Goal: Information Seeking & Learning: Learn about a topic

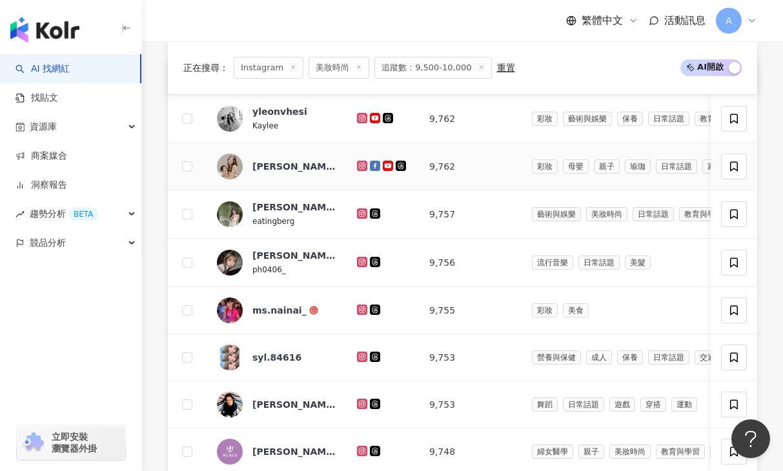
scroll to position [499, 0]
click at [363, 118] on icon at bounding box center [362, 118] width 8 height 8
click at [362, 161] on icon at bounding box center [362, 165] width 8 height 8
click at [361, 212] on icon at bounding box center [362, 213] width 2 height 2
click at [363, 260] on icon at bounding box center [362, 262] width 8 height 8
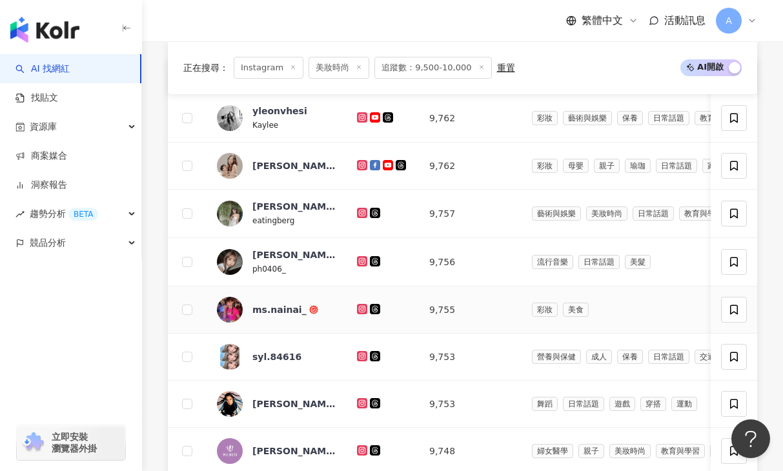
click at [361, 308] on icon at bounding box center [362, 309] width 8 height 8
click at [358, 354] on icon at bounding box center [362, 356] width 10 height 10
click at [361, 403] on icon at bounding box center [362, 403] width 2 height 2
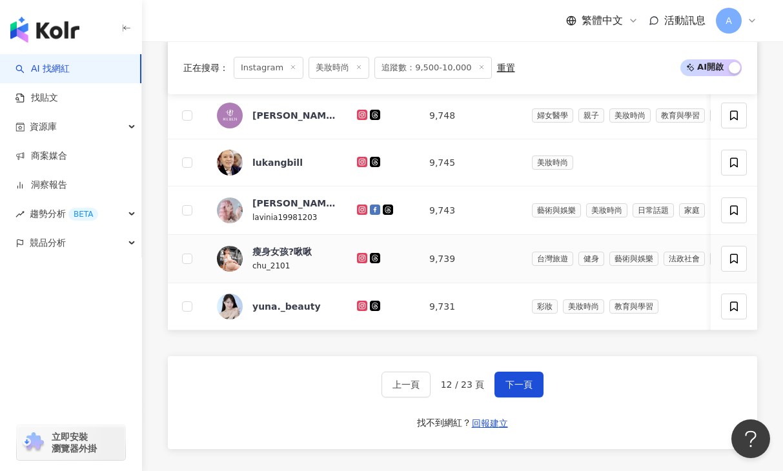
scroll to position [859, 0]
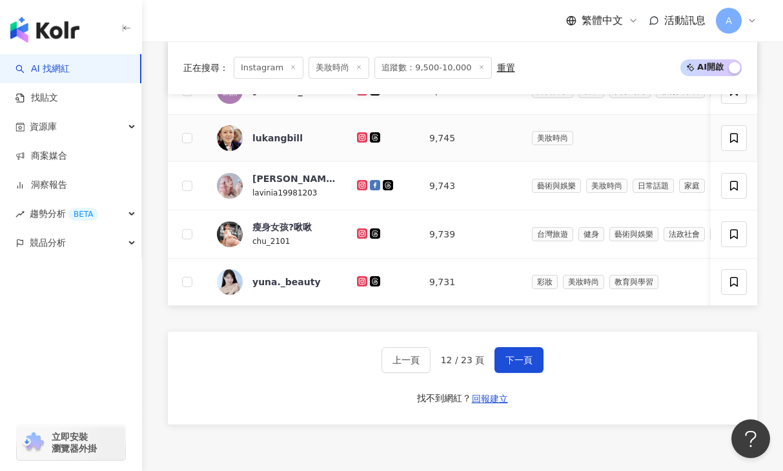
click at [364, 137] on icon at bounding box center [362, 136] width 5 height 5
click at [360, 183] on icon at bounding box center [362, 184] width 5 height 5
click at [363, 232] on icon at bounding box center [362, 234] width 8 height 8
click at [358, 280] on icon at bounding box center [362, 281] width 10 height 10
click at [540, 359] on button "下一頁" at bounding box center [519, 360] width 49 height 26
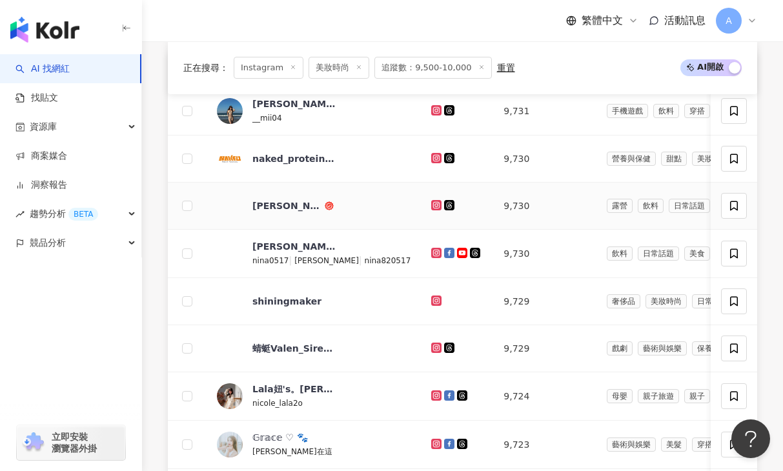
scroll to position [507, 0]
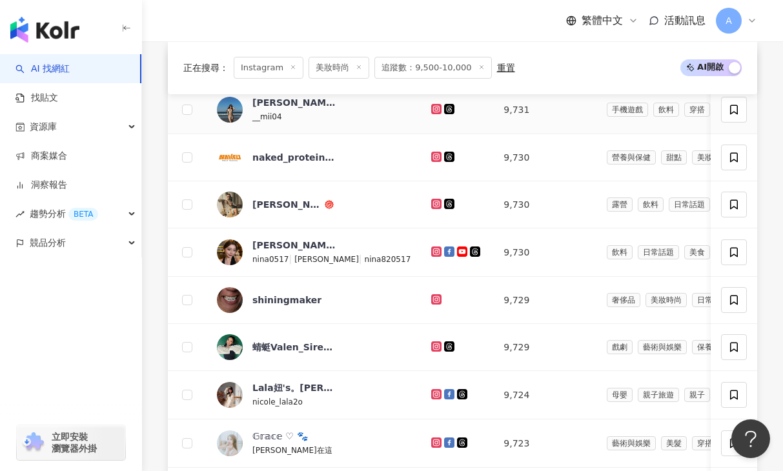
click at [436, 109] on icon at bounding box center [437, 109] width 2 height 2
click at [431, 199] on icon at bounding box center [436, 204] width 10 height 10
click at [431, 255] on icon at bounding box center [436, 252] width 10 height 10
click at [433, 298] on icon at bounding box center [437, 300] width 8 height 8
click at [433, 347] on icon at bounding box center [437, 347] width 8 height 8
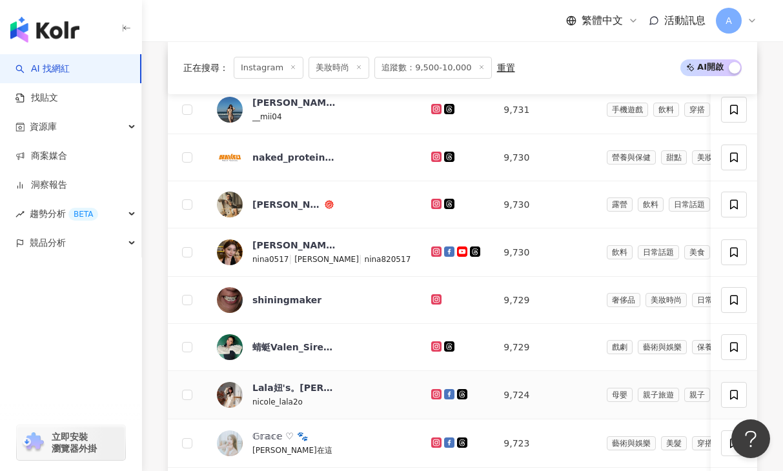
click at [434, 394] on icon at bounding box center [436, 393] width 5 height 5
click at [433, 440] on icon at bounding box center [437, 443] width 8 height 8
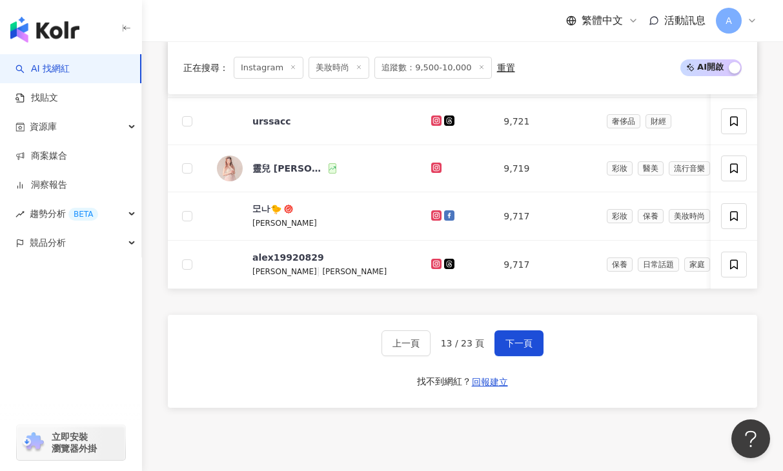
scroll to position [890, 0]
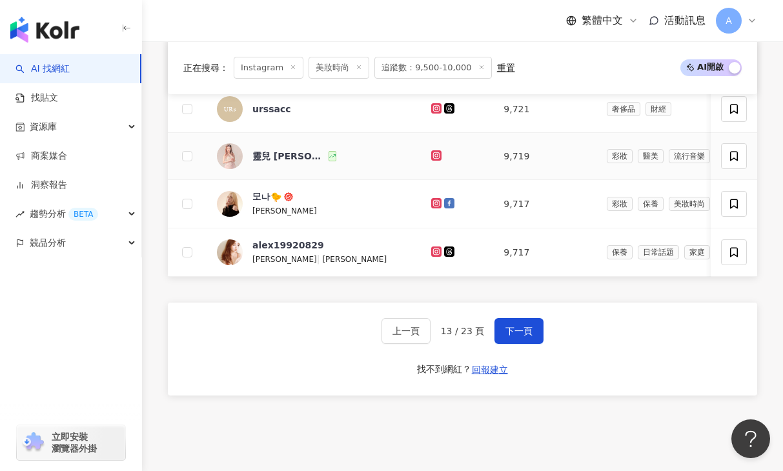
click at [431, 150] on icon at bounding box center [436, 155] width 10 height 10
click at [433, 204] on icon at bounding box center [437, 203] width 8 height 8
click at [433, 249] on icon at bounding box center [437, 252] width 8 height 8
click at [513, 320] on button "下一頁" at bounding box center [519, 331] width 49 height 26
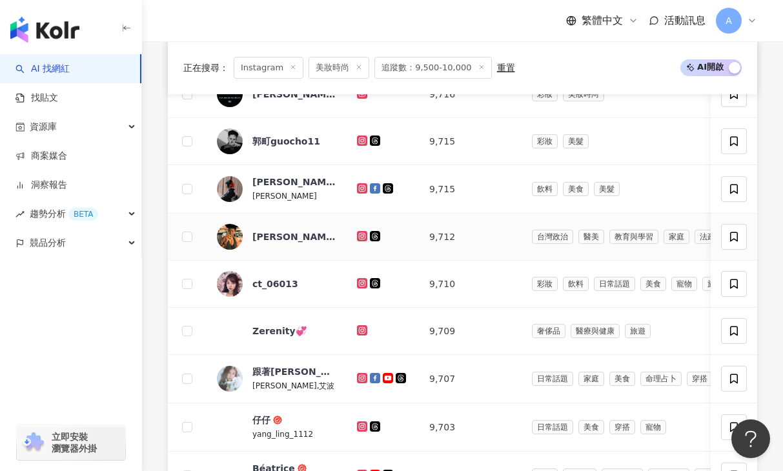
scroll to position [507, 0]
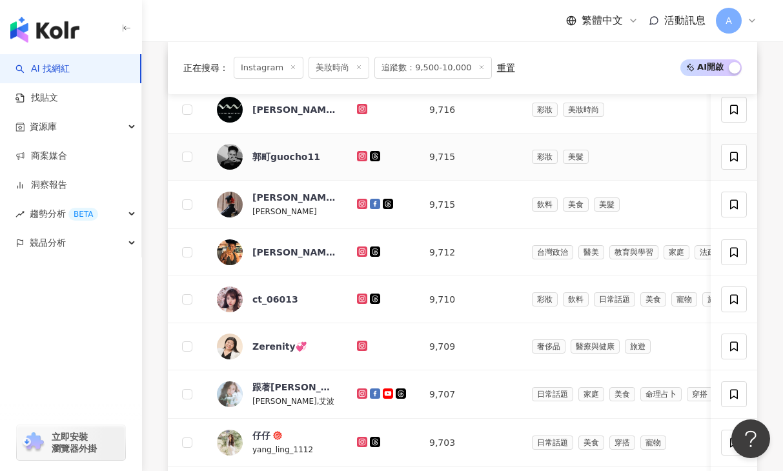
click at [363, 153] on icon at bounding box center [362, 156] width 8 height 8
click at [362, 207] on icon at bounding box center [362, 204] width 8 height 8
click at [360, 252] on icon at bounding box center [362, 251] width 5 height 5
click at [358, 302] on icon at bounding box center [362, 299] width 10 height 10
click at [363, 347] on icon at bounding box center [362, 345] width 5 height 5
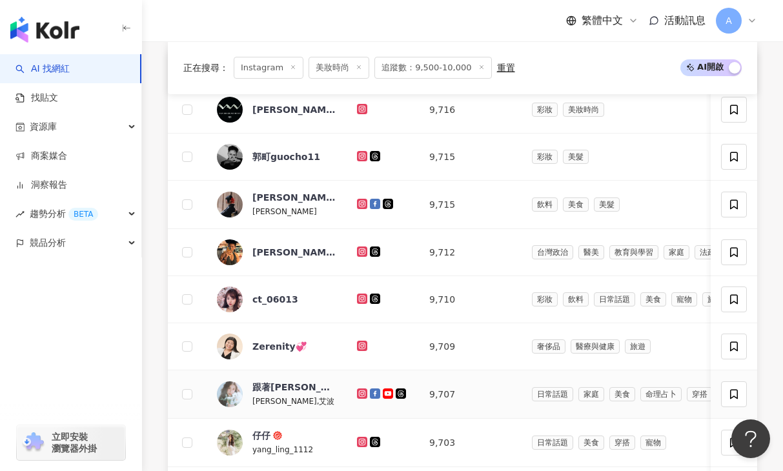
click at [362, 393] on icon at bounding box center [362, 394] width 2 height 2
click at [360, 442] on icon at bounding box center [362, 441] width 5 height 5
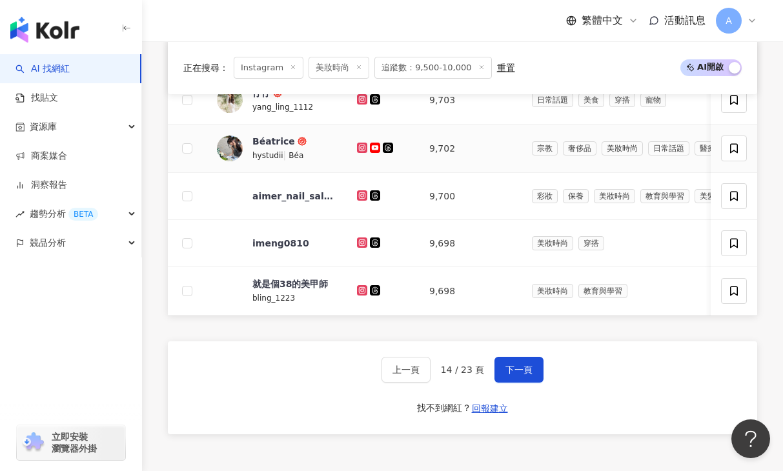
scroll to position [859, 0]
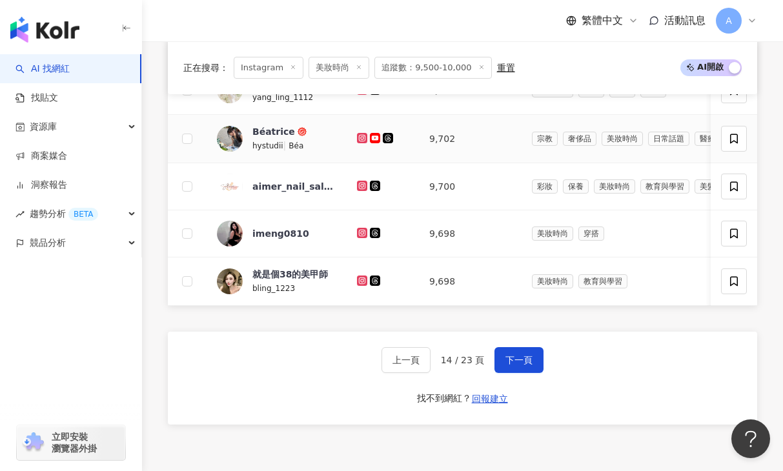
click at [363, 134] on icon at bounding box center [362, 138] width 10 height 10
click at [361, 227] on div at bounding box center [383, 234] width 52 height 14
click at [362, 235] on icon at bounding box center [362, 232] width 5 height 5
click at [360, 278] on icon at bounding box center [362, 280] width 5 height 5
click at [506, 362] on span "下一頁" at bounding box center [519, 360] width 27 height 10
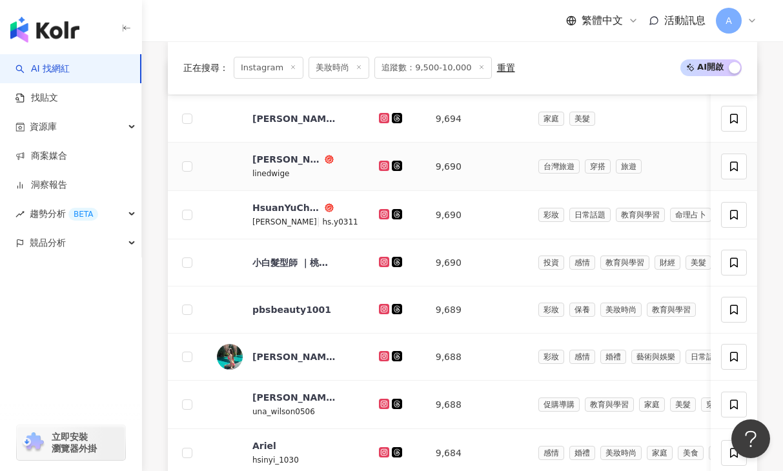
scroll to position [500, 0]
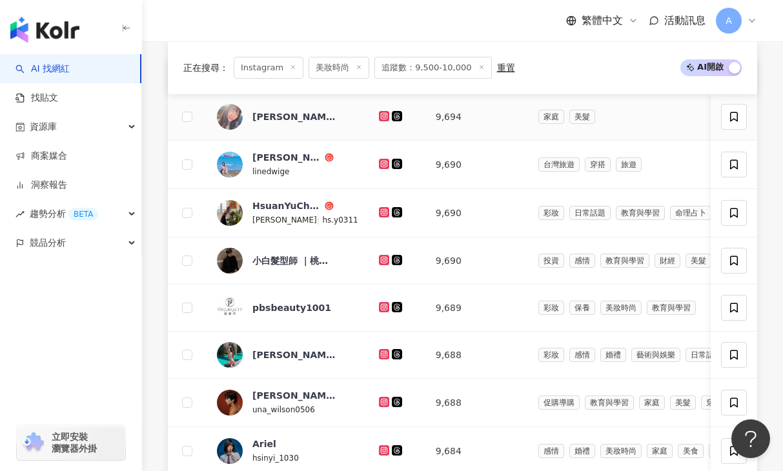
click at [380, 113] on icon at bounding box center [384, 116] width 8 height 8
click at [379, 159] on icon at bounding box center [384, 164] width 10 height 10
click at [379, 211] on icon at bounding box center [384, 212] width 10 height 10
click at [382, 353] on icon at bounding box center [384, 353] width 5 height 5
click at [382, 400] on icon at bounding box center [384, 401] width 5 height 5
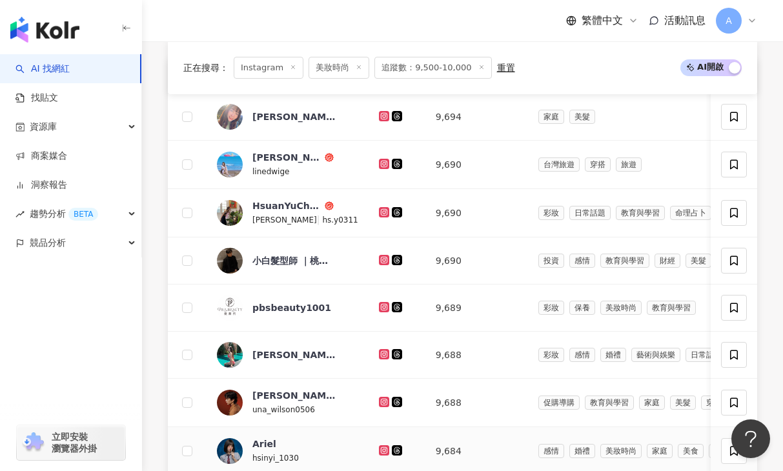
click at [382, 451] on icon at bounding box center [384, 449] width 5 height 5
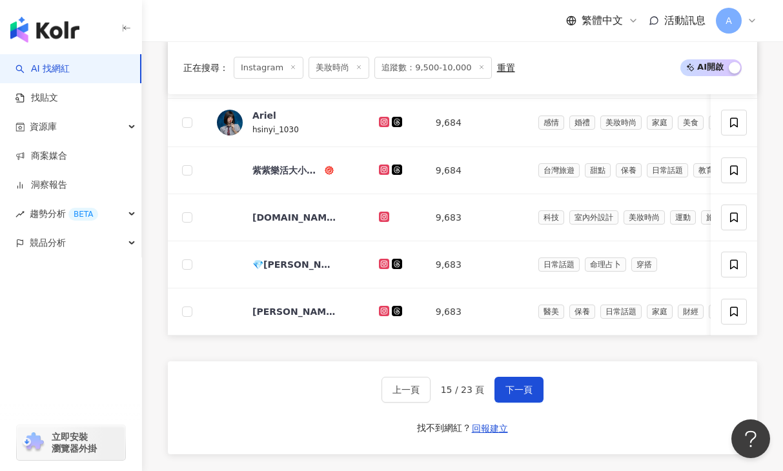
scroll to position [832, 0]
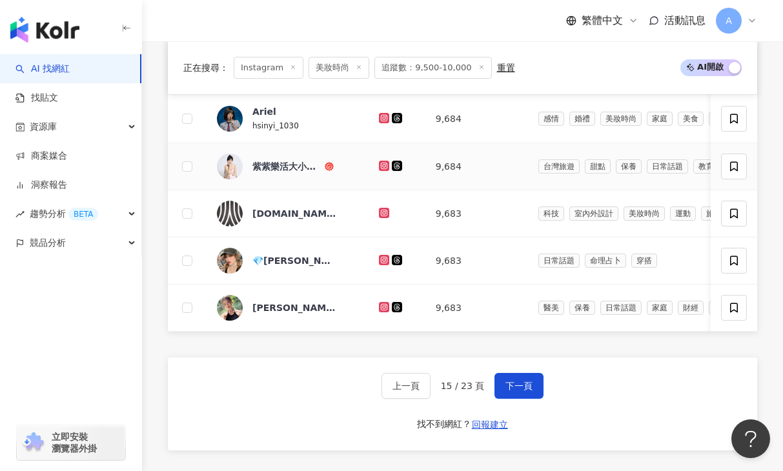
click at [380, 164] on icon at bounding box center [384, 166] width 8 height 8
click at [382, 258] on icon at bounding box center [384, 259] width 5 height 5
click at [382, 309] on icon at bounding box center [384, 306] width 5 height 5
click at [515, 402] on div "上一頁 15 / 23 頁 下一頁 找不到網紅？ 回報建立" at bounding box center [462, 404] width 589 height 93
click at [515, 387] on span "下一頁" at bounding box center [519, 386] width 27 height 10
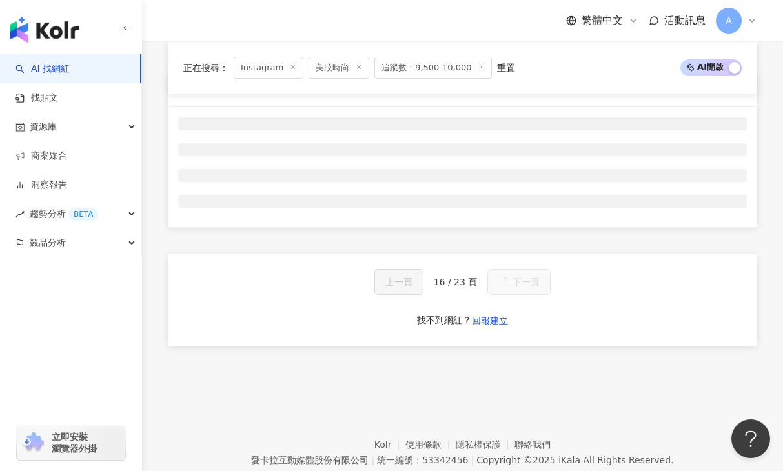
scroll to position [488, 0]
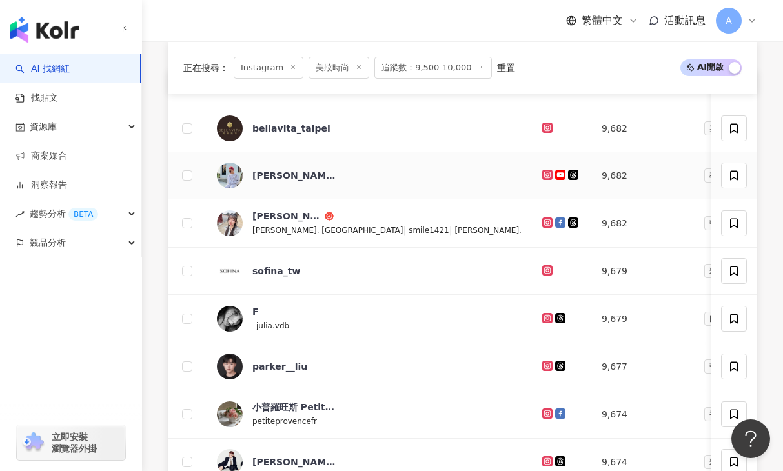
click at [545, 176] on icon at bounding box center [547, 174] width 5 height 5
click at [542, 218] on icon at bounding box center [547, 223] width 10 height 10
click at [546, 317] on icon at bounding box center [547, 318] width 2 height 2
click at [545, 366] on icon at bounding box center [547, 365] width 5 height 5
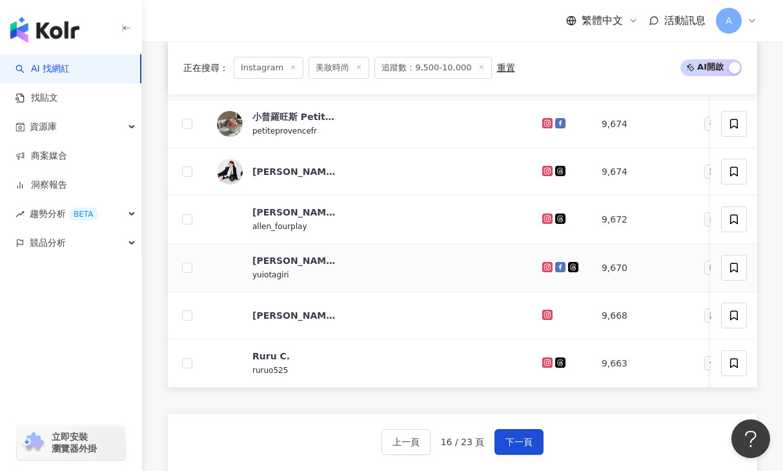
scroll to position [779, 0]
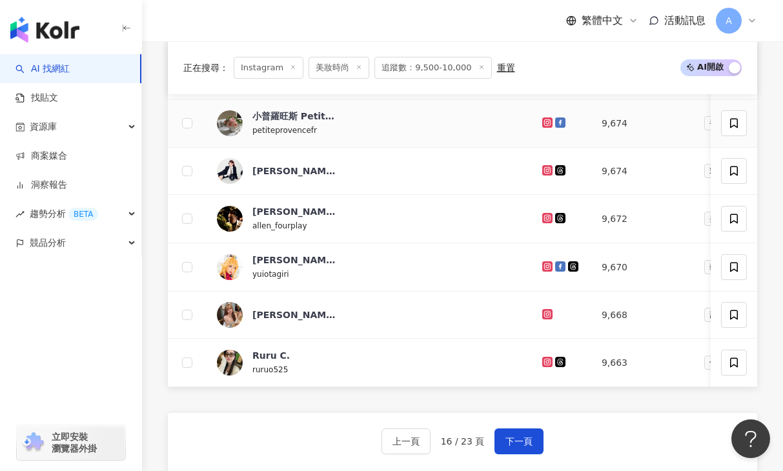
click at [545, 124] on icon at bounding box center [547, 121] width 5 height 5
click at [544, 171] on icon at bounding box center [548, 171] width 8 height 8
click at [544, 219] on icon at bounding box center [548, 218] width 8 height 8
click at [542, 262] on icon at bounding box center [547, 266] width 10 height 10
click at [545, 316] on icon at bounding box center [547, 313] width 5 height 5
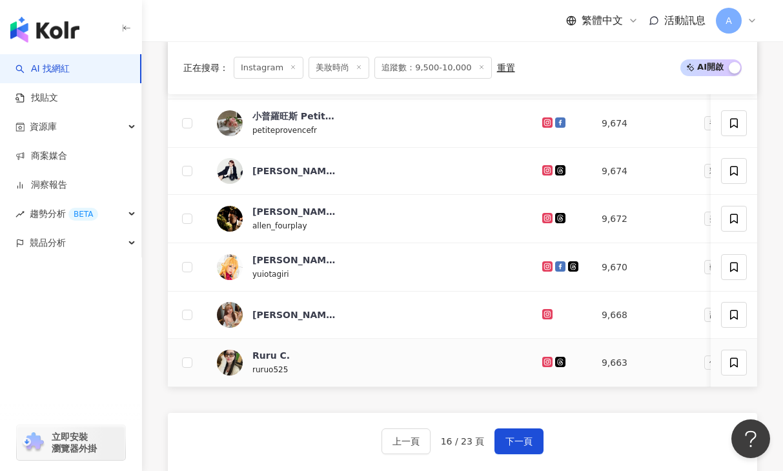
click at [545, 360] on icon at bounding box center [547, 361] width 5 height 5
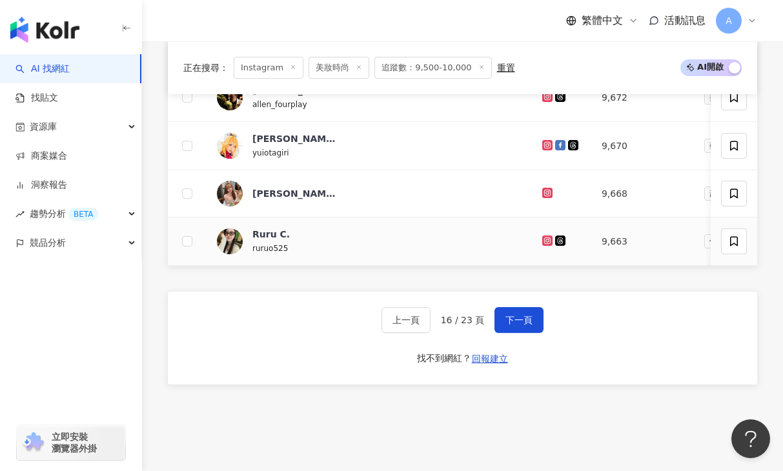
scroll to position [909, 0]
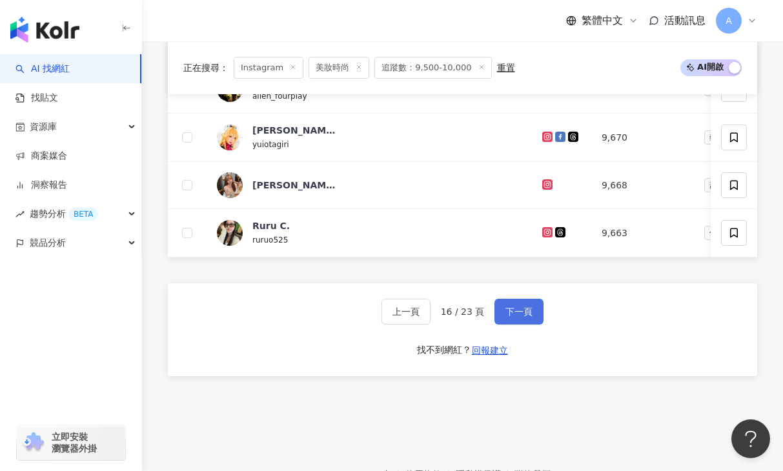
click at [511, 304] on button "下一頁" at bounding box center [519, 312] width 49 height 26
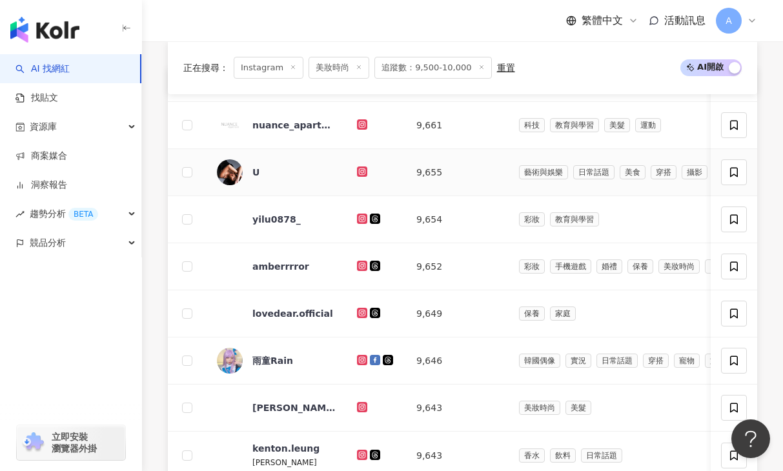
scroll to position [492, 0]
click at [354, 170] on td at bounding box center [376, 171] width 59 height 47
click at [361, 172] on icon at bounding box center [362, 171] width 8 height 8
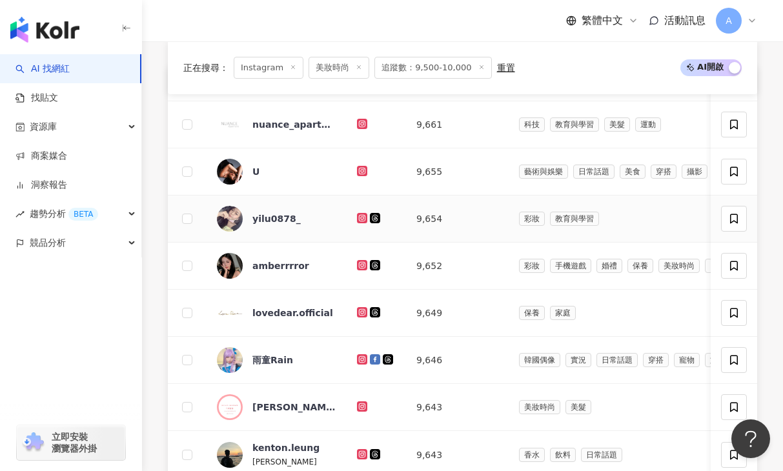
click at [360, 216] on icon at bounding box center [362, 218] width 8 height 8
click at [362, 261] on icon at bounding box center [362, 265] width 10 height 10
click at [361, 458] on icon at bounding box center [362, 454] width 10 height 10
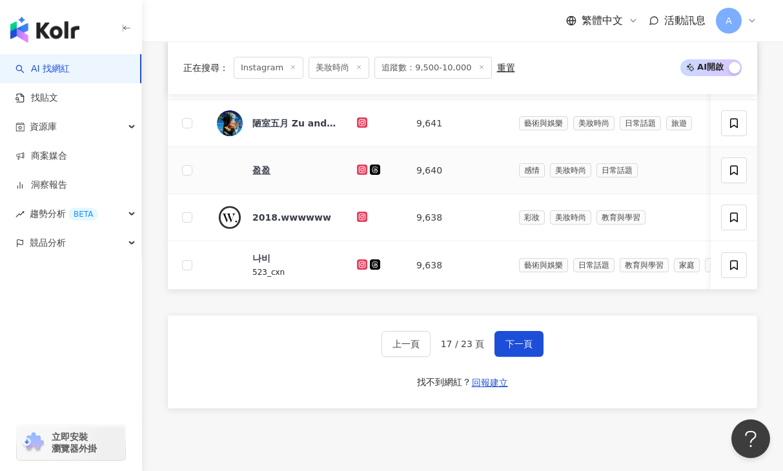
scroll to position [872, 0]
click at [360, 121] on icon at bounding box center [362, 122] width 8 height 8
click at [362, 167] on icon at bounding box center [362, 168] width 5 height 5
click at [363, 267] on icon at bounding box center [362, 264] width 10 height 10
click at [515, 345] on span "下一頁" at bounding box center [519, 343] width 27 height 10
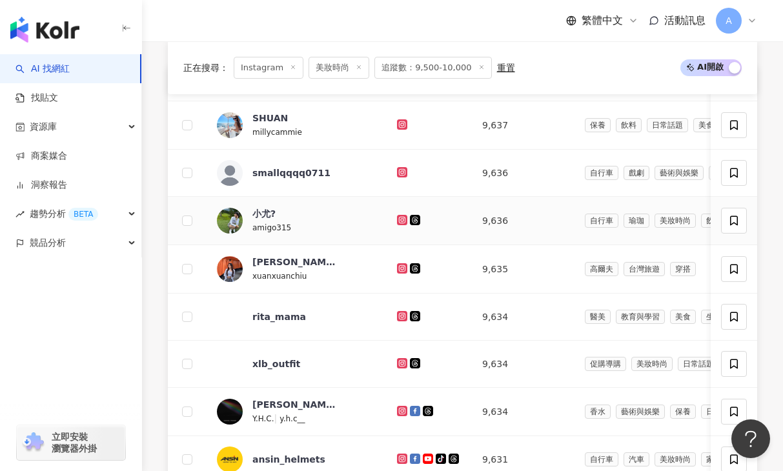
scroll to position [494, 0]
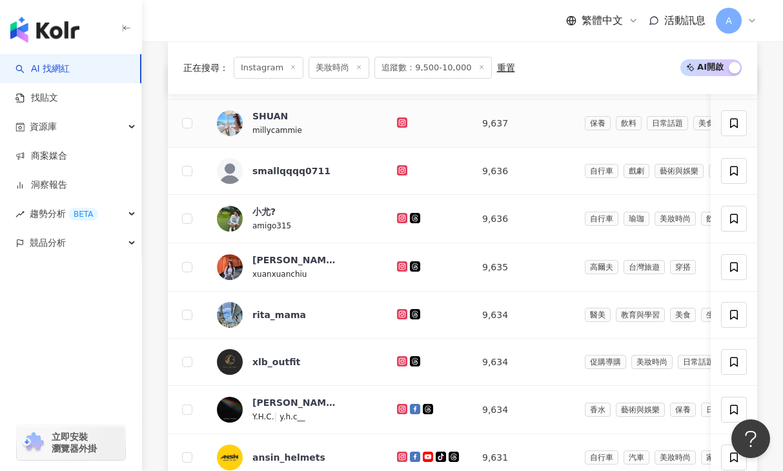
click at [400, 123] on icon at bounding box center [402, 121] width 5 height 5
click at [397, 175] on icon at bounding box center [402, 170] width 10 height 10
click at [398, 216] on icon at bounding box center [402, 218] width 8 height 8
click at [398, 263] on icon at bounding box center [402, 267] width 8 height 8
click at [397, 213] on icon at bounding box center [402, 218] width 10 height 10
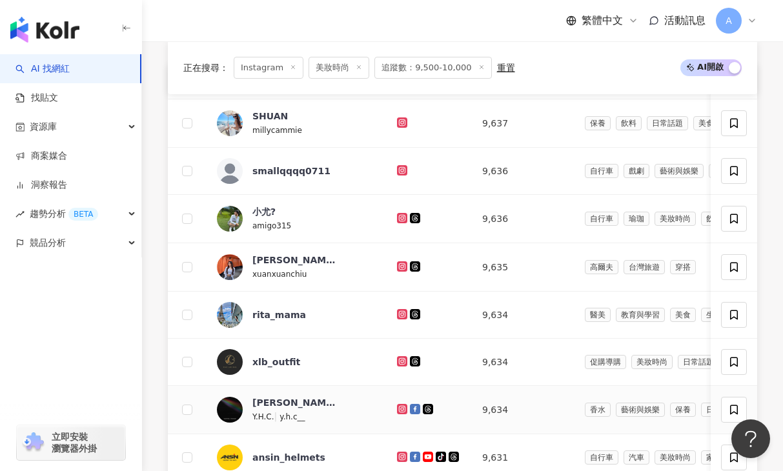
click at [398, 409] on icon at bounding box center [402, 409] width 8 height 8
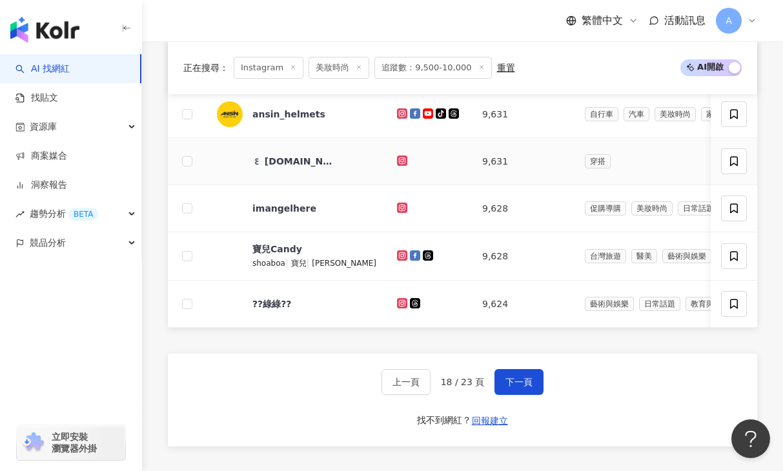
scroll to position [838, 0]
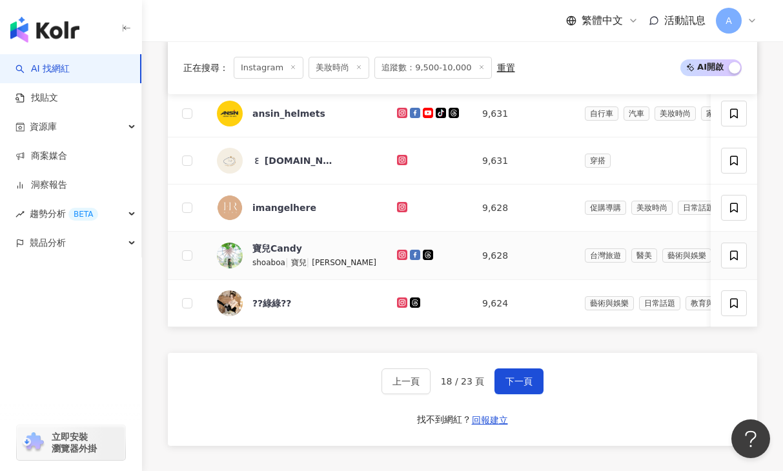
click at [397, 249] on div at bounding box center [429, 256] width 65 height 14
click at [397, 250] on icon at bounding box center [402, 255] width 10 height 10
click at [401, 301] on icon at bounding box center [402, 302] width 2 height 2
click at [521, 377] on span "下一頁" at bounding box center [519, 381] width 27 height 10
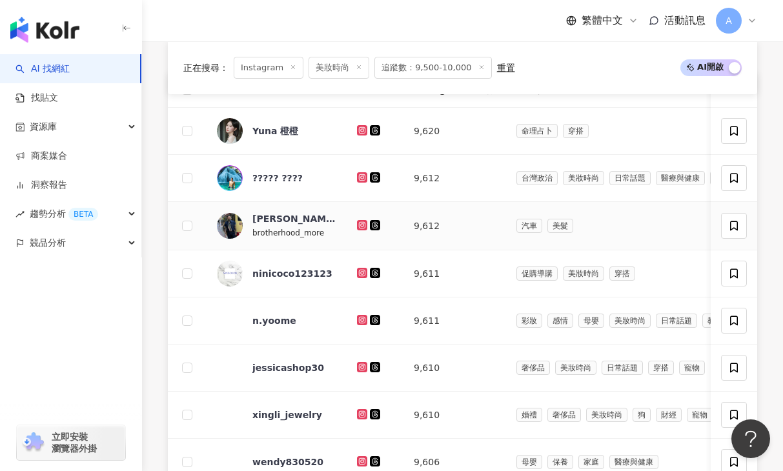
scroll to position [482, 0]
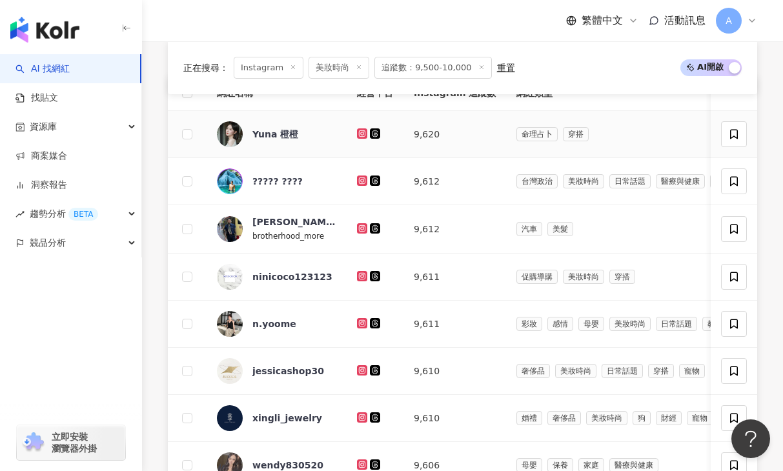
click at [360, 134] on g at bounding box center [362, 133] width 10 height 10
click at [362, 179] on icon at bounding box center [362, 180] width 2 height 2
click at [360, 235] on div at bounding box center [375, 229] width 36 height 14
click at [361, 230] on icon at bounding box center [362, 227] width 5 height 5
click at [361, 328] on div at bounding box center [375, 324] width 36 height 14
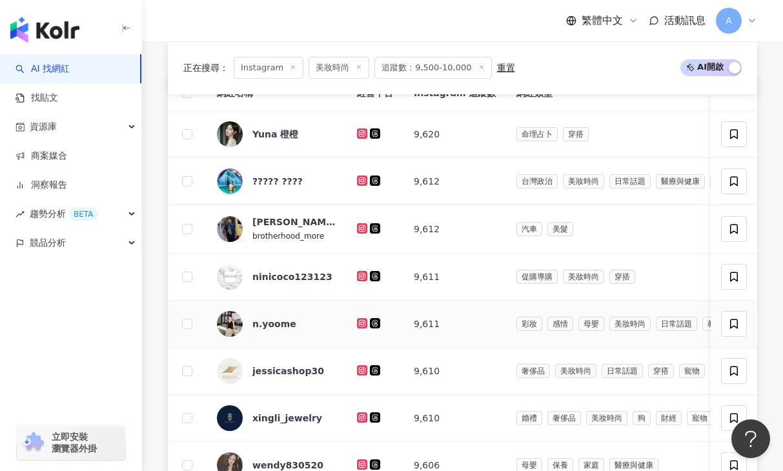
click at [367, 324] on icon at bounding box center [362, 323] width 10 height 10
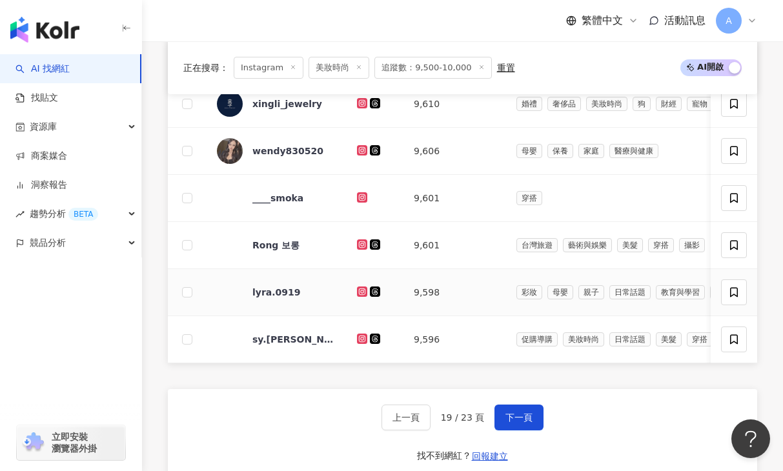
scroll to position [820, 0]
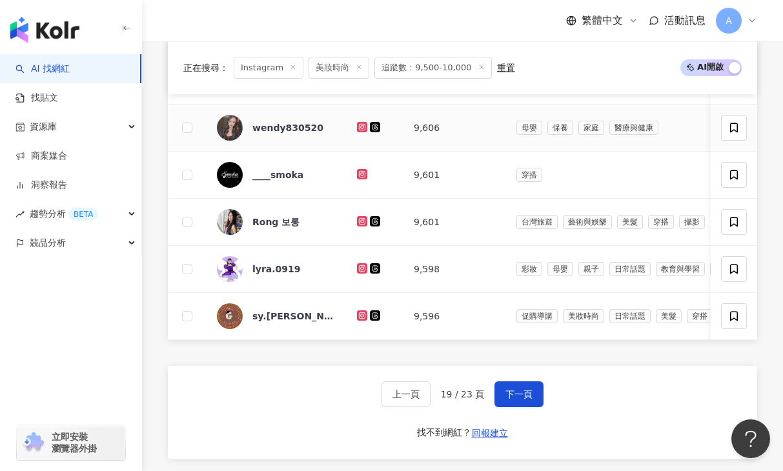
click at [362, 129] on icon at bounding box center [362, 126] width 5 height 5
click at [360, 220] on icon at bounding box center [362, 220] width 5 height 5
click at [363, 268] on icon at bounding box center [362, 268] width 2 height 2
click at [360, 318] on icon at bounding box center [362, 316] width 8 height 8
click at [511, 400] on button "下一頁" at bounding box center [519, 395] width 49 height 26
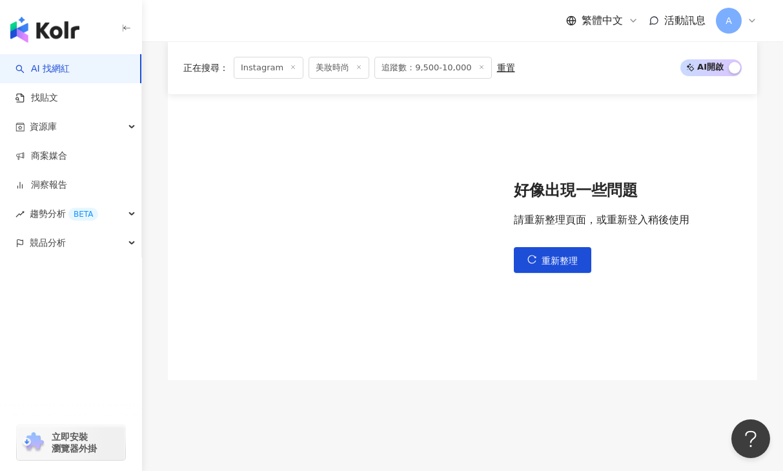
scroll to position [497, 0]
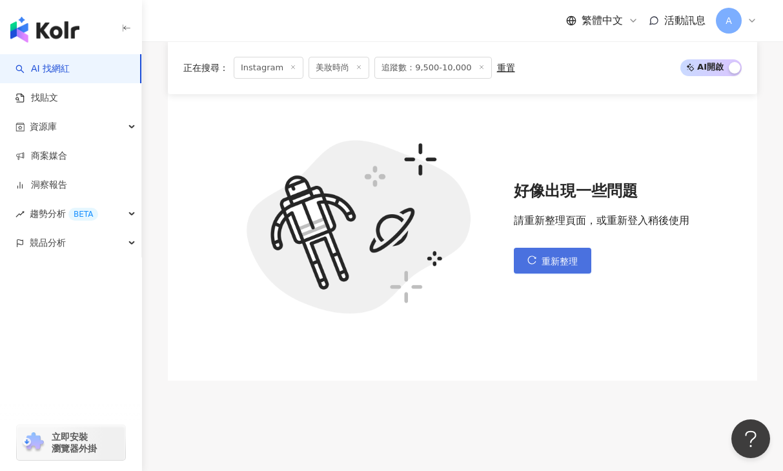
click at [536, 268] on button "重新整理" at bounding box center [552, 261] width 77 height 26
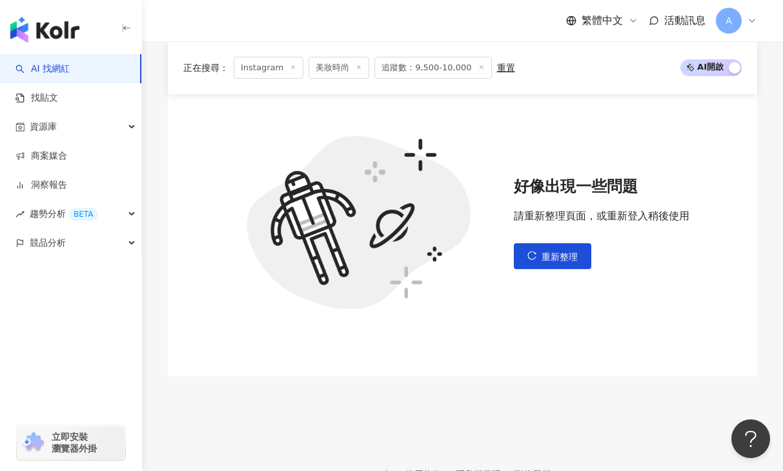
scroll to position [526, 0]
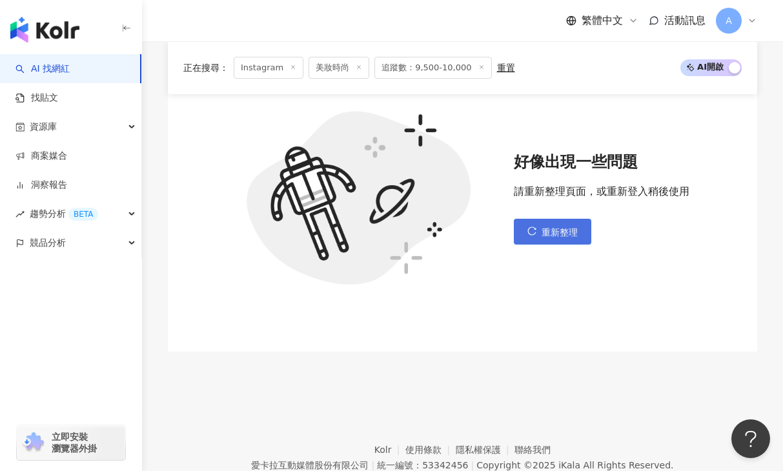
click at [543, 235] on span "重新整理" at bounding box center [560, 232] width 36 height 10
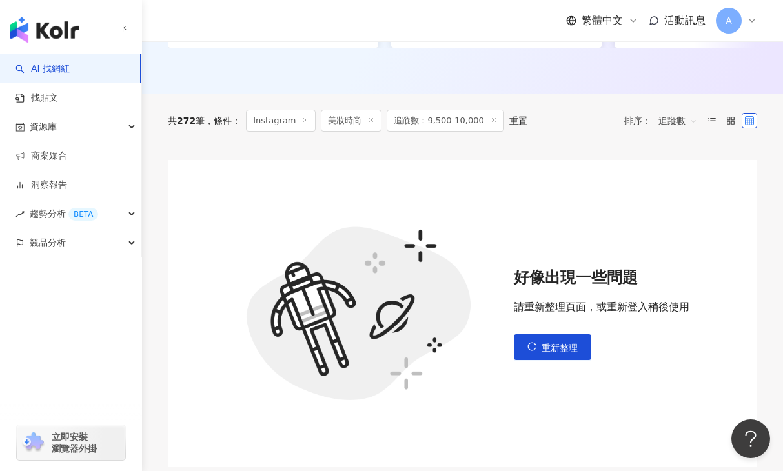
scroll to position [447, 0]
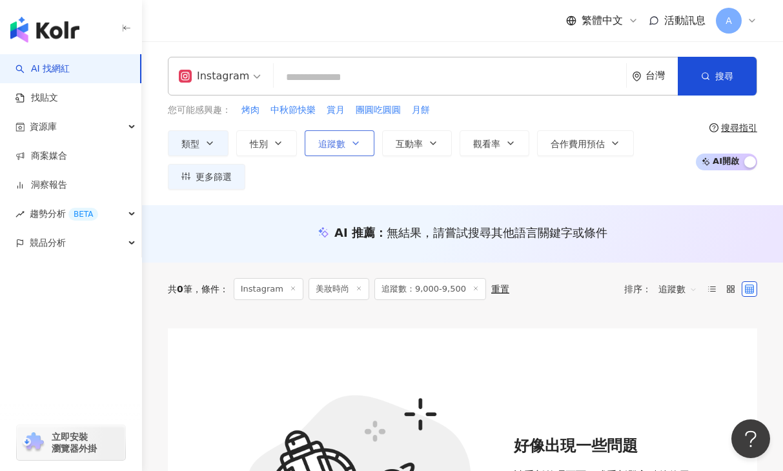
click at [345, 136] on button "追蹤數" at bounding box center [340, 143] width 70 height 26
type input "****"
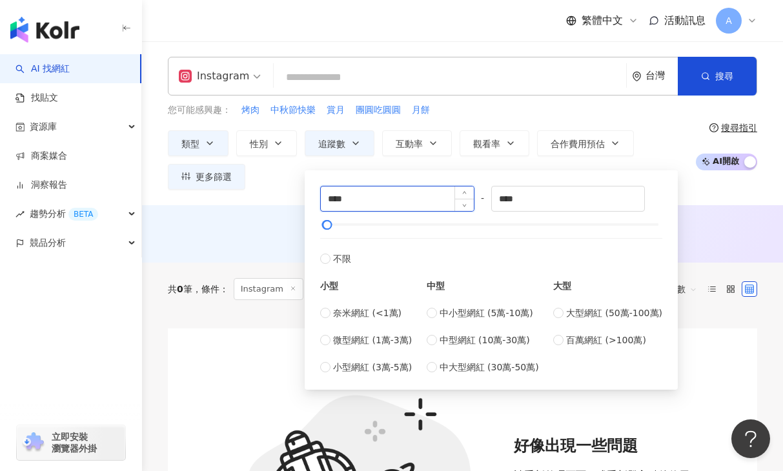
click at [376, 200] on input "****" at bounding box center [397, 199] width 153 height 25
click at [334, 199] on input "****" at bounding box center [397, 199] width 153 height 25
type input "****"
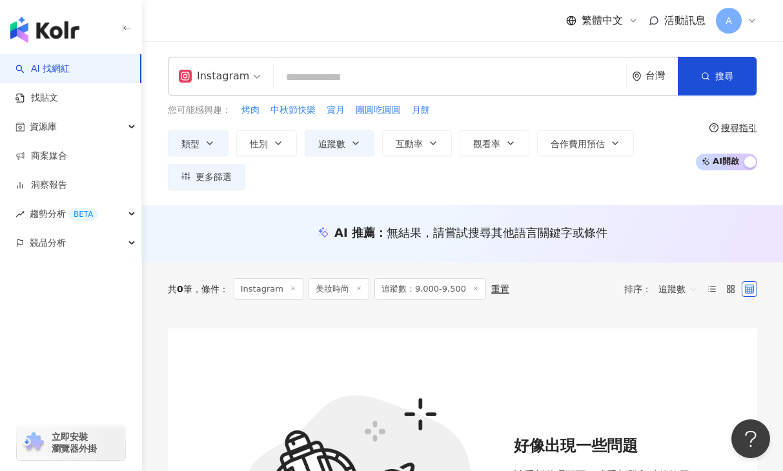
click at [741, 213] on div "AI 推薦 ： 無結果，請嘗試搜尋其他語言關鍵字或條件" at bounding box center [462, 233] width 641 height 57
click at [492, 291] on div "重置" at bounding box center [500, 289] width 18 height 10
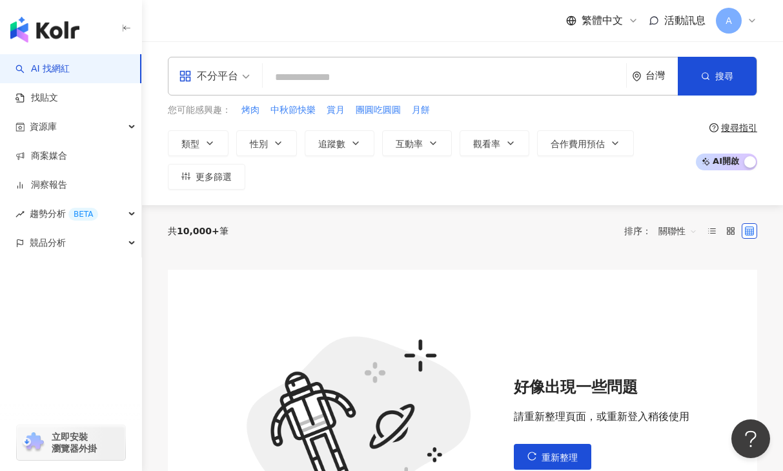
click at [217, 74] on div "不分平台" at bounding box center [208, 76] width 59 height 21
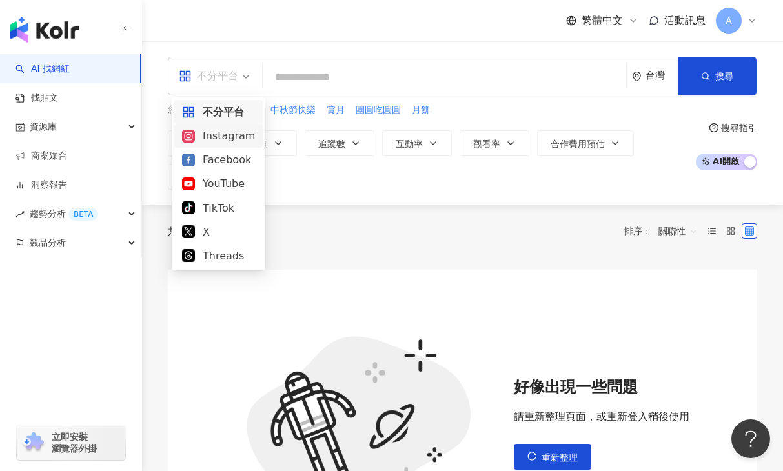
click at [221, 134] on div "Instagram" at bounding box center [218, 136] width 73 height 16
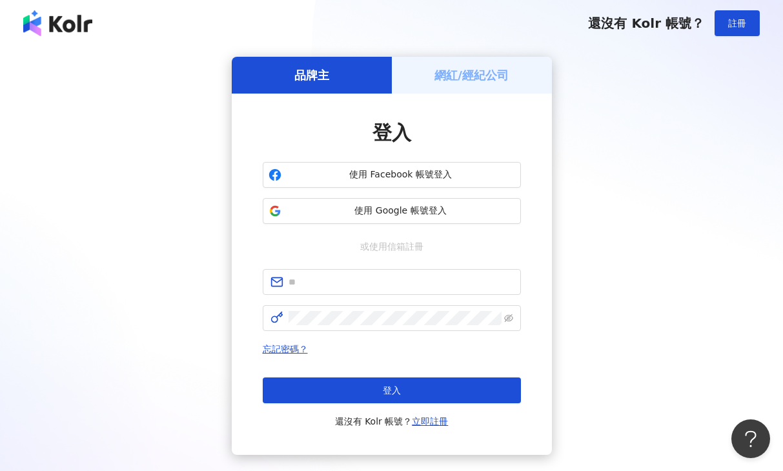
drag, startPoint x: 363, startPoint y: 173, endPoint x: 363, endPoint y: 188, distance: 14.9
click at [363, 176] on span "使用 Facebook 帳號登入" at bounding box center [401, 175] width 229 height 13
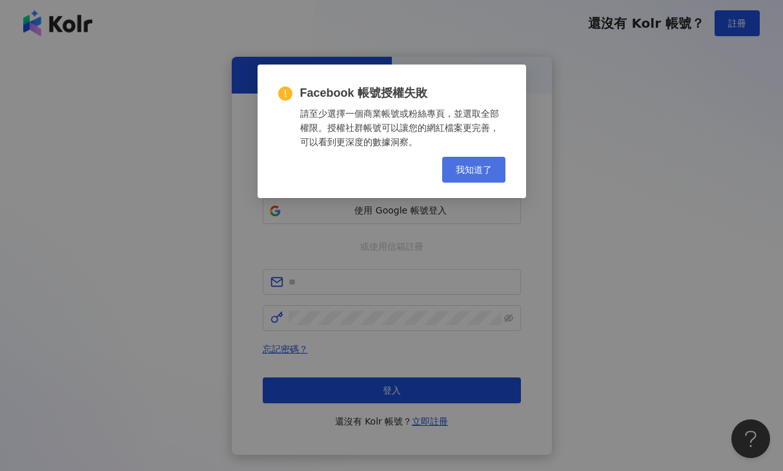
click at [466, 159] on button "我知道了" at bounding box center [473, 170] width 63 height 26
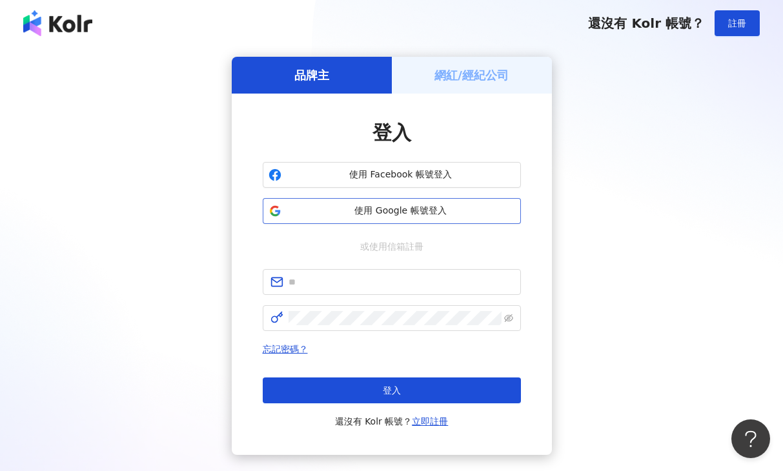
click at [413, 203] on button "使用 Google 帳號登入" at bounding box center [392, 211] width 258 height 26
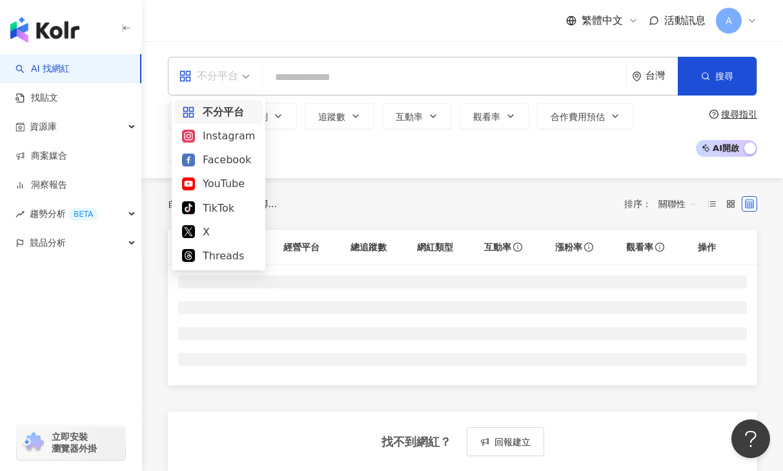
click at [230, 80] on div "不分平台" at bounding box center [208, 76] width 59 height 21
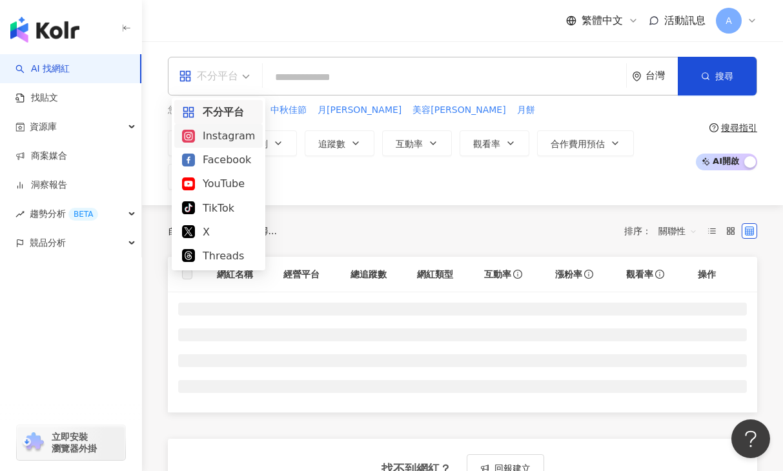
click at [223, 137] on div "Instagram" at bounding box center [218, 136] width 73 height 16
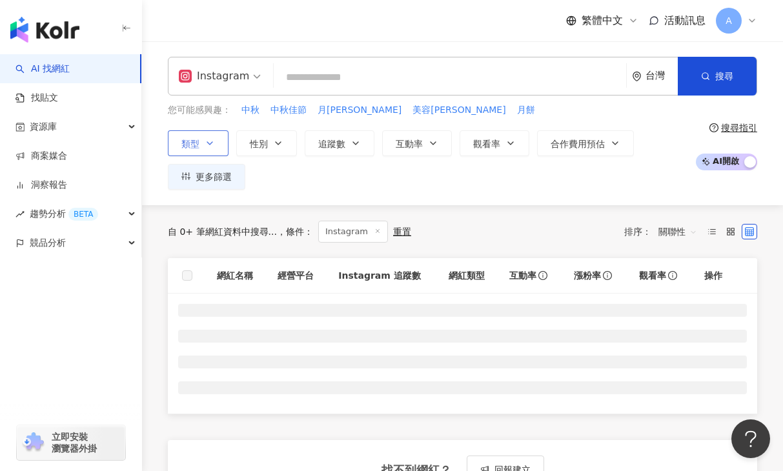
click at [198, 139] on span "類型" at bounding box center [190, 144] width 18 height 10
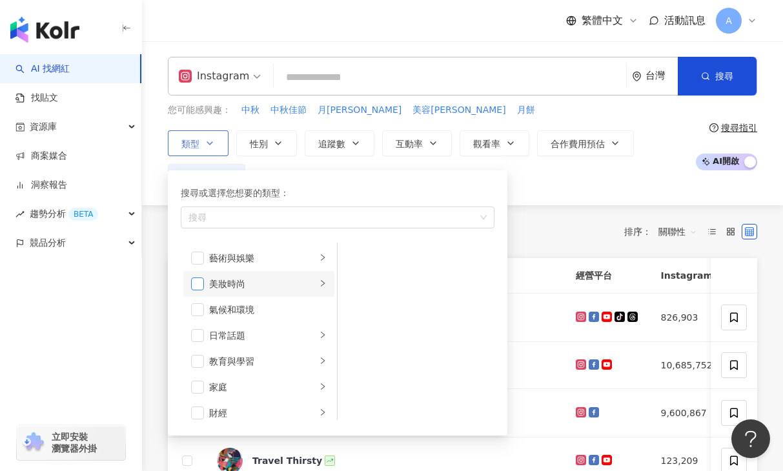
click at [196, 283] on span "button" at bounding box center [197, 284] width 13 height 13
click at [334, 135] on button "追蹤數" at bounding box center [340, 143] width 70 height 26
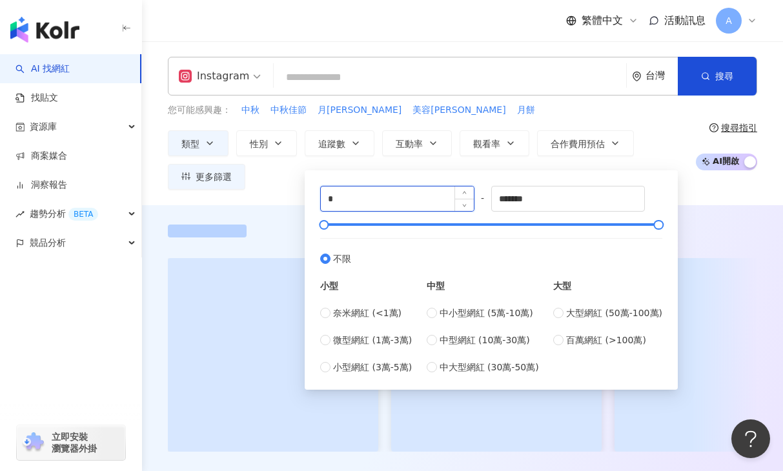
click at [362, 203] on input "*" at bounding box center [397, 199] width 153 height 25
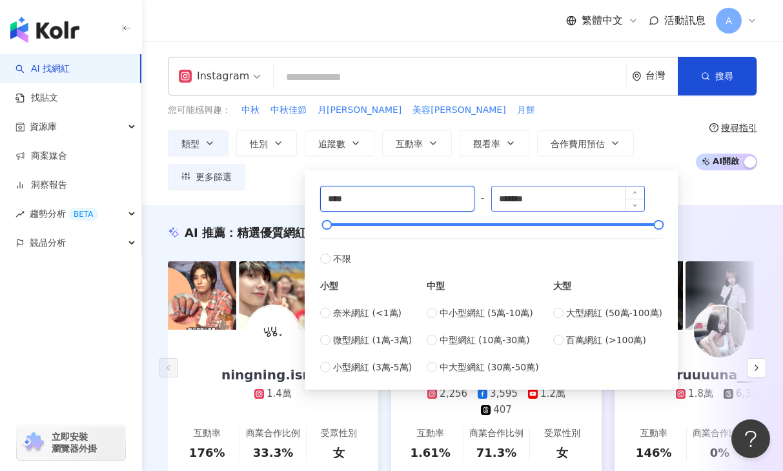
type input "****"
click at [530, 199] on input "*******" at bounding box center [568, 199] width 153 height 25
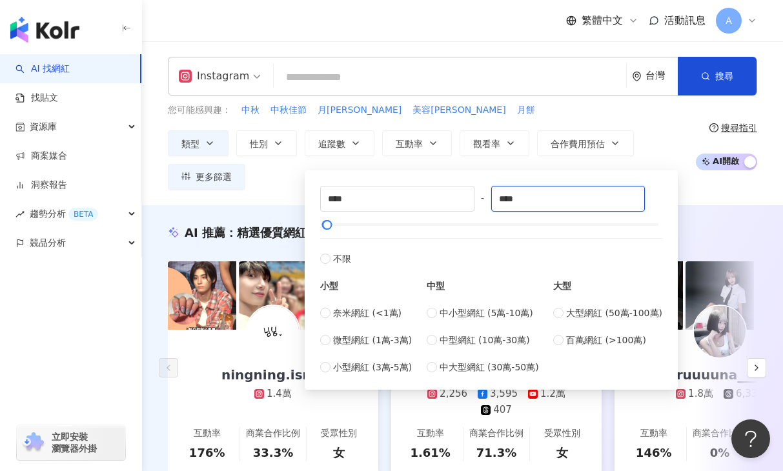
type input "****"
click at [757, 209] on div "AI 推薦 ： 精選優質網紅 ningning.isme 1.4萬 互動率 176% 商業合作比例 33.3% 受眾性別 女 扭蛋研究室 2,256 3,59…" at bounding box center [462, 363] width 641 height 316
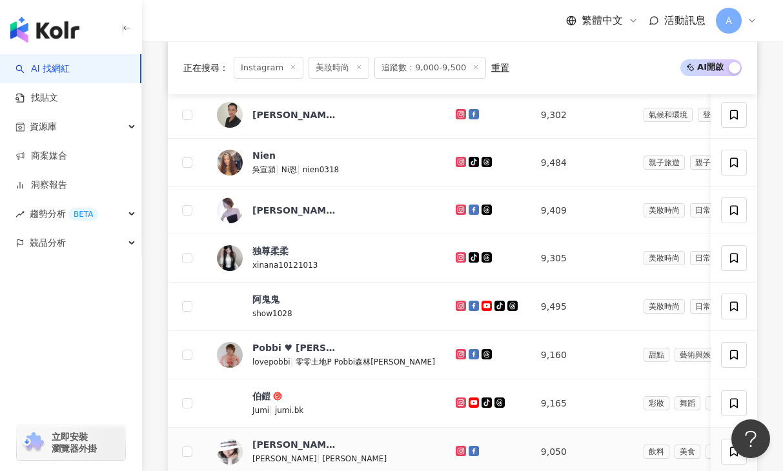
scroll to position [445, 0]
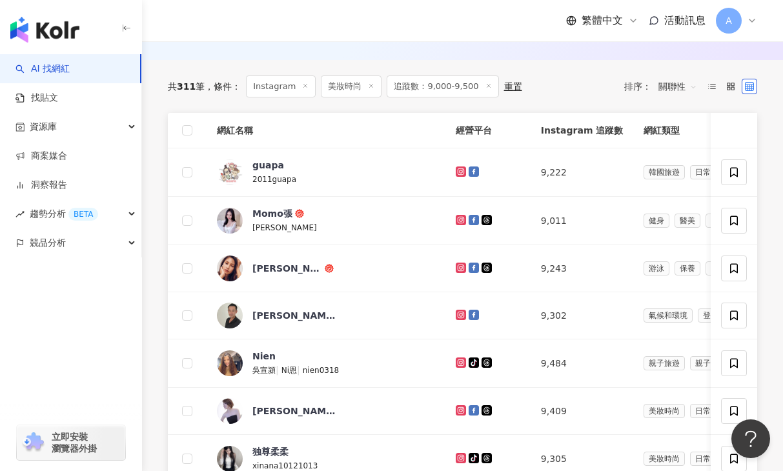
click at [668, 90] on span "關聯性" at bounding box center [678, 86] width 39 height 21
click at [675, 134] on div "追蹤數" at bounding box center [678, 135] width 32 height 14
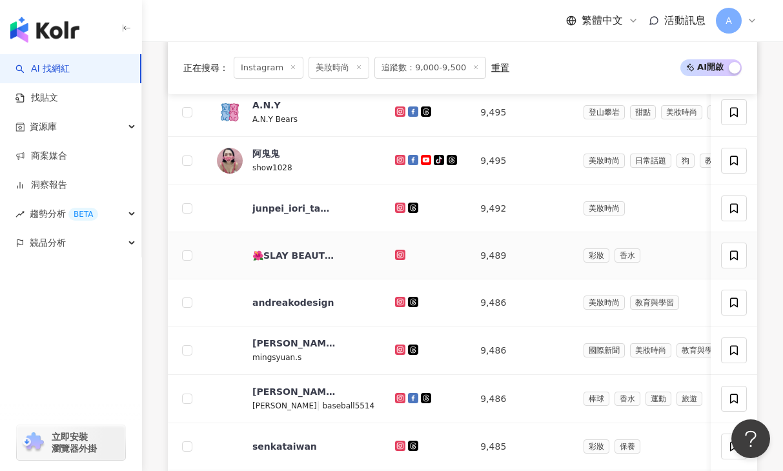
scroll to position [990, 0]
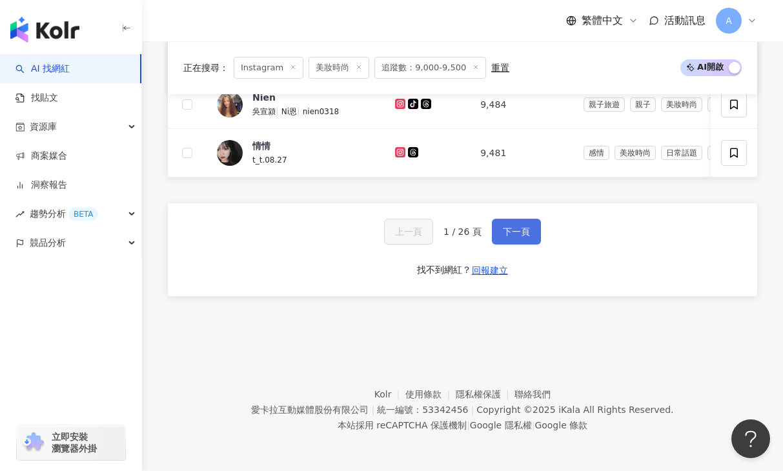
click at [518, 227] on span "下一頁" at bounding box center [516, 232] width 27 height 10
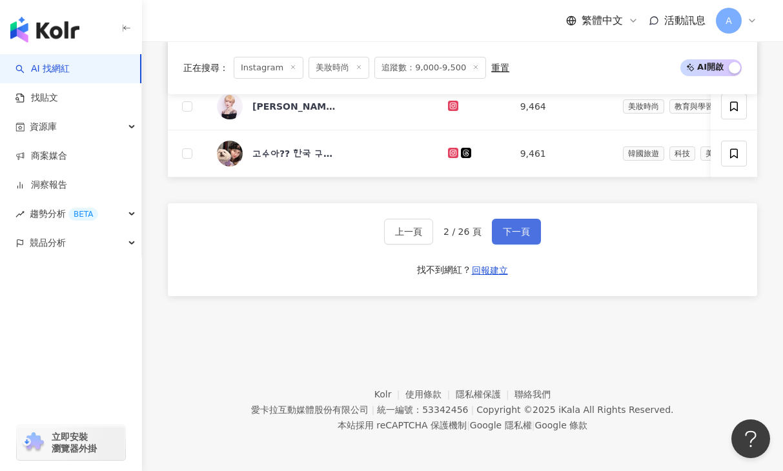
click at [518, 233] on span "下一頁" at bounding box center [516, 232] width 27 height 10
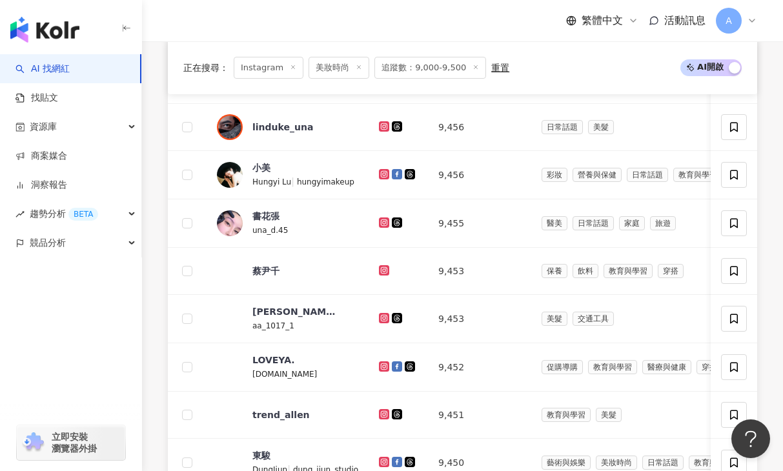
scroll to position [985, 0]
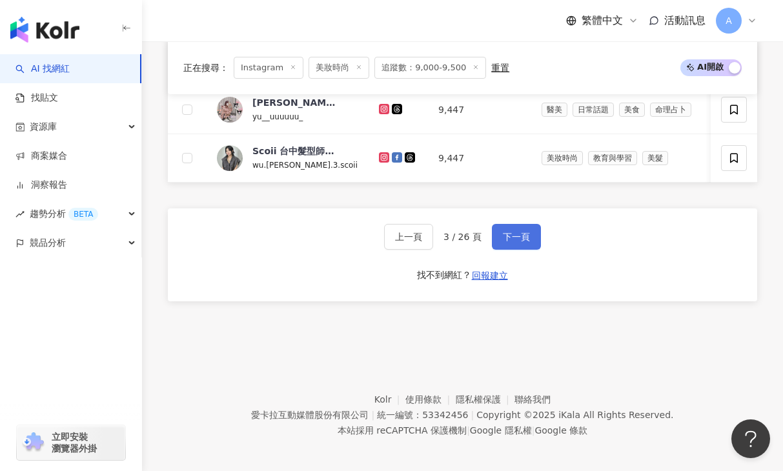
click at [518, 235] on span "下一頁" at bounding box center [516, 237] width 27 height 10
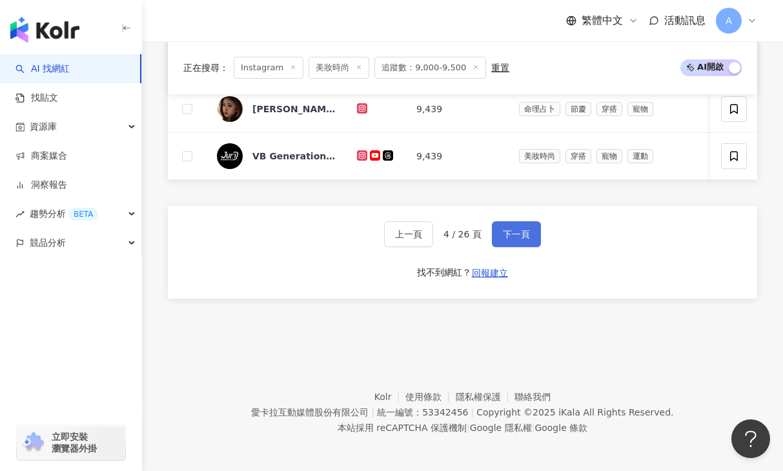
click at [518, 236] on span "下一頁" at bounding box center [516, 234] width 27 height 10
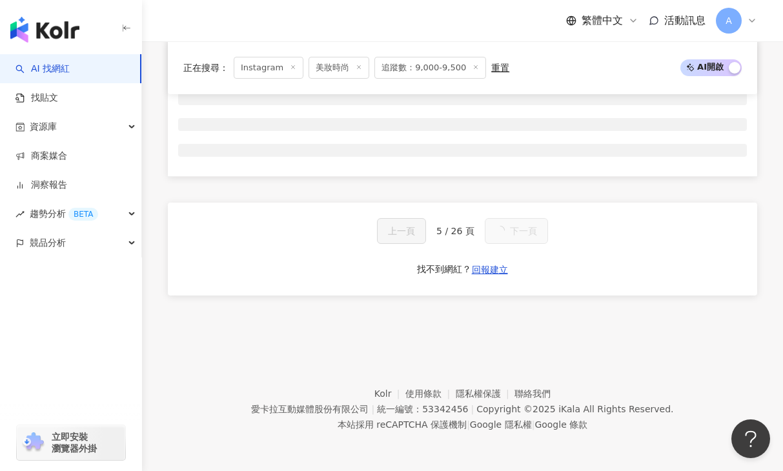
scroll to position [536, 0]
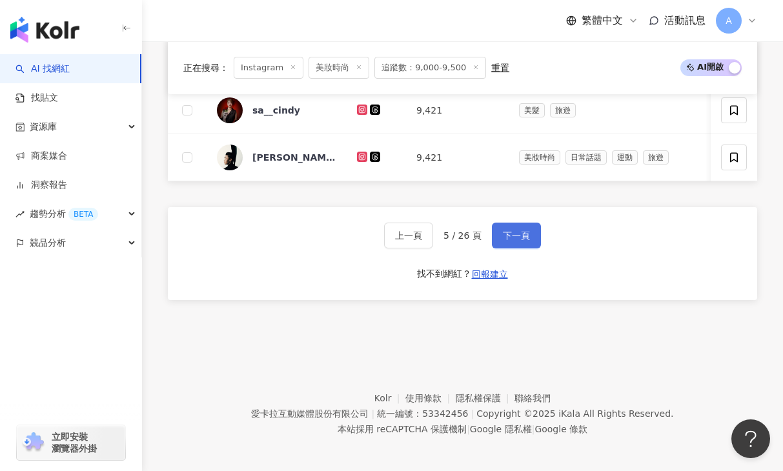
click at [518, 236] on span "下一頁" at bounding box center [516, 235] width 27 height 10
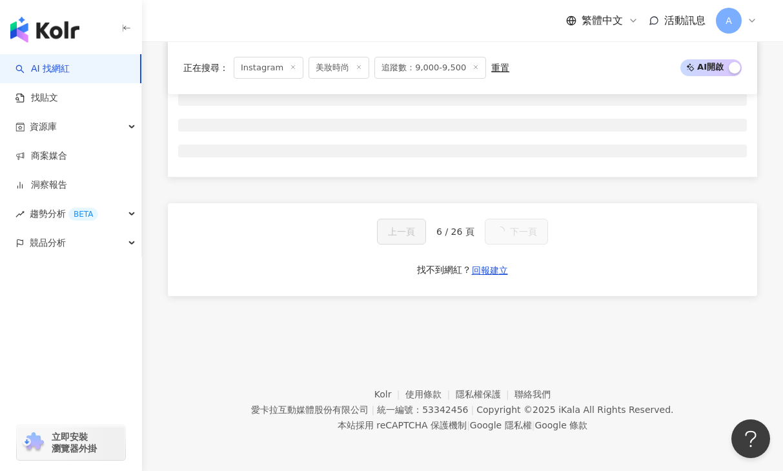
scroll to position [985, 0]
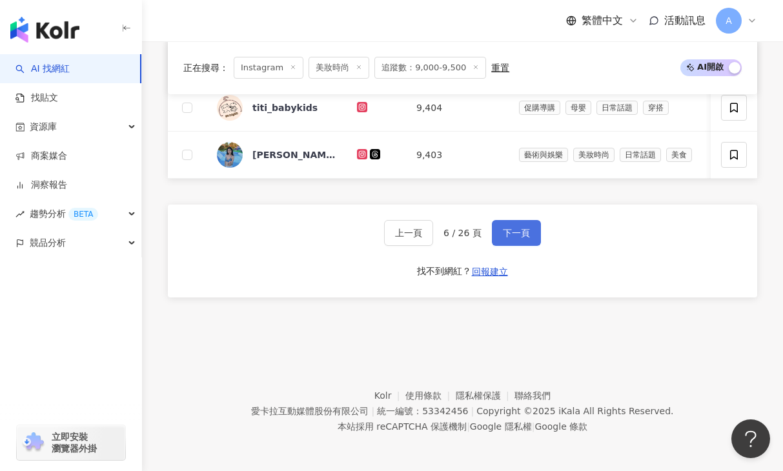
click at [518, 237] on span "下一頁" at bounding box center [516, 233] width 27 height 10
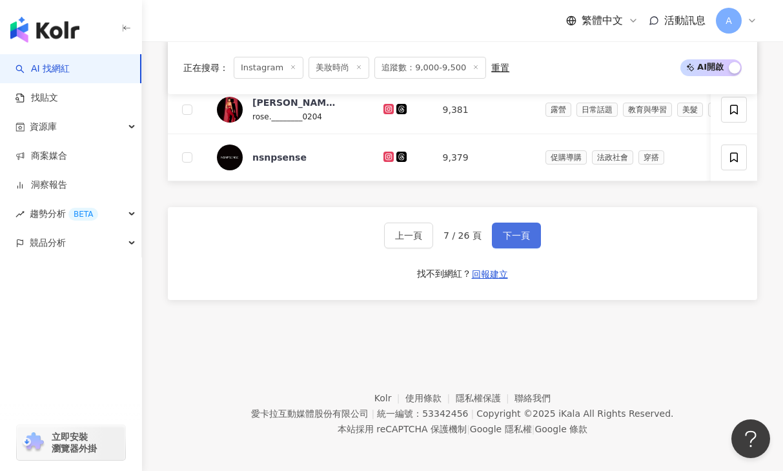
click at [518, 237] on span "下一頁" at bounding box center [516, 235] width 27 height 10
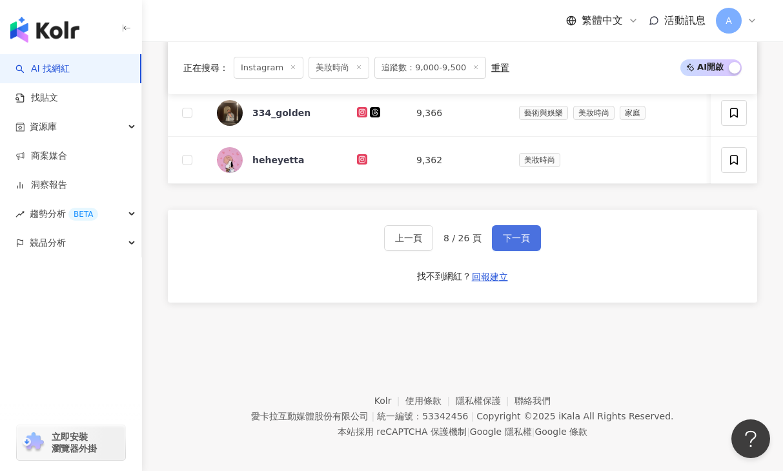
click at [518, 238] on span "下一頁" at bounding box center [516, 238] width 27 height 10
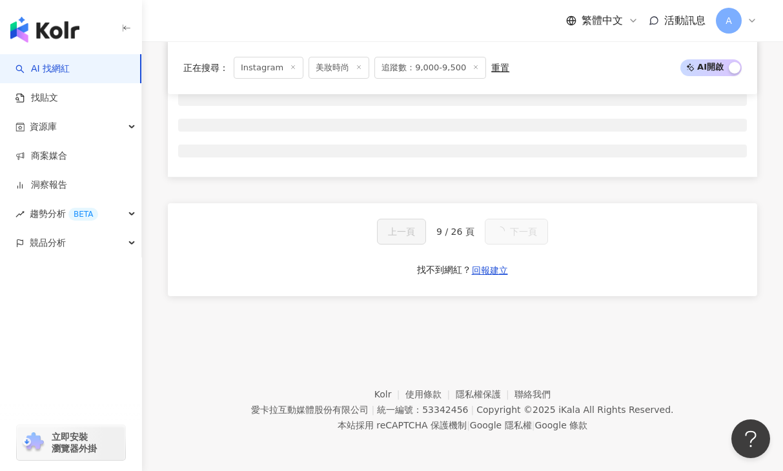
scroll to position [985, 0]
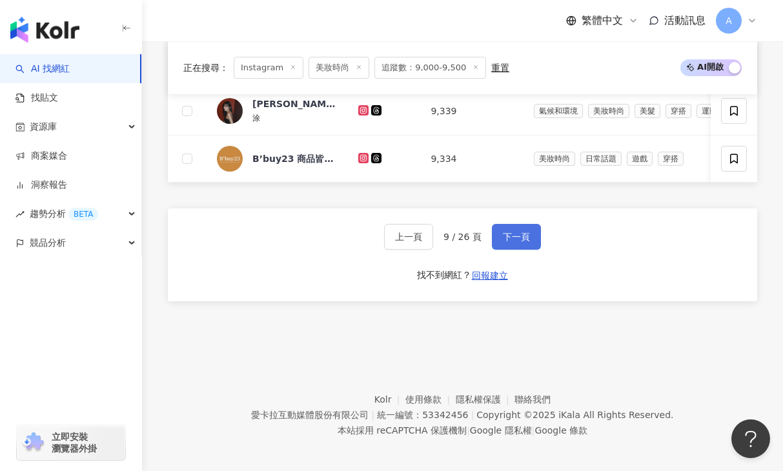
click at [518, 238] on span "下一頁" at bounding box center [516, 237] width 27 height 10
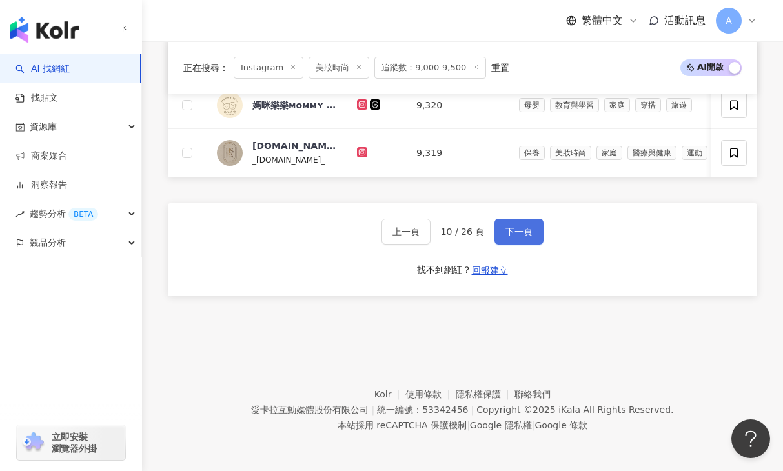
click at [518, 238] on button "下一頁" at bounding box center [519, 232] width 49 height 26
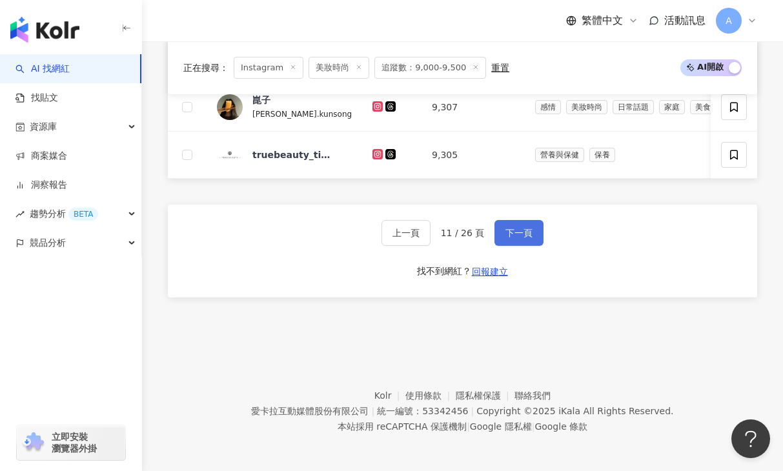
click at [518, 240] on button "下一頁" at bounding box center [519, 233] width 49 height 26
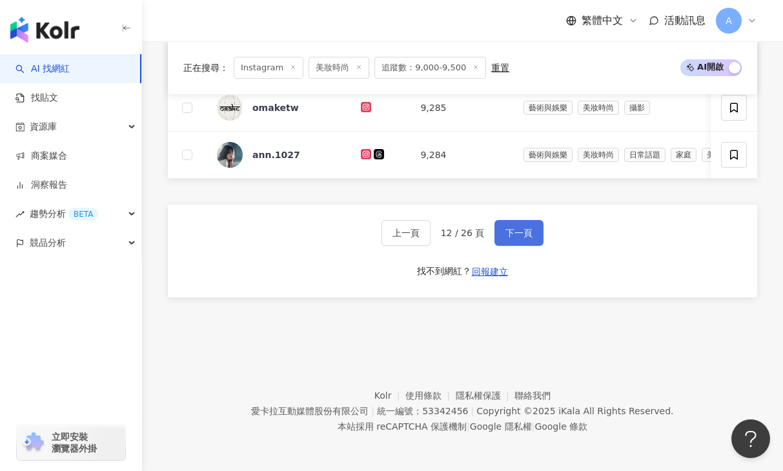
click at [518, 241] on button "下一頁" at bounding box center [519, 233] width 49 height 26
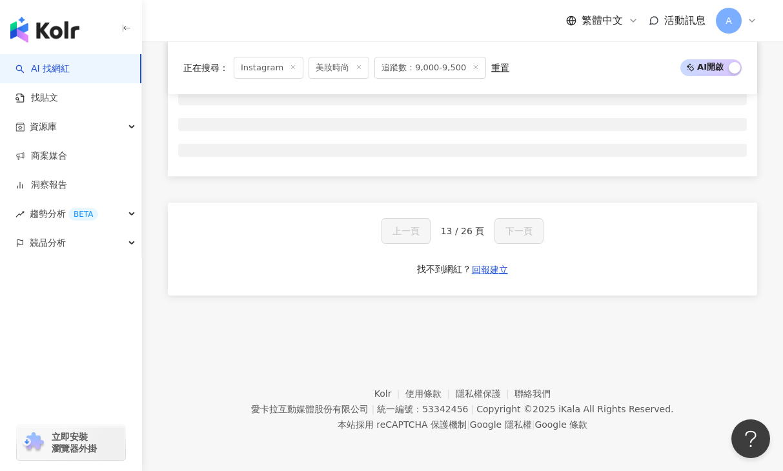
scroll to position [536, 0]
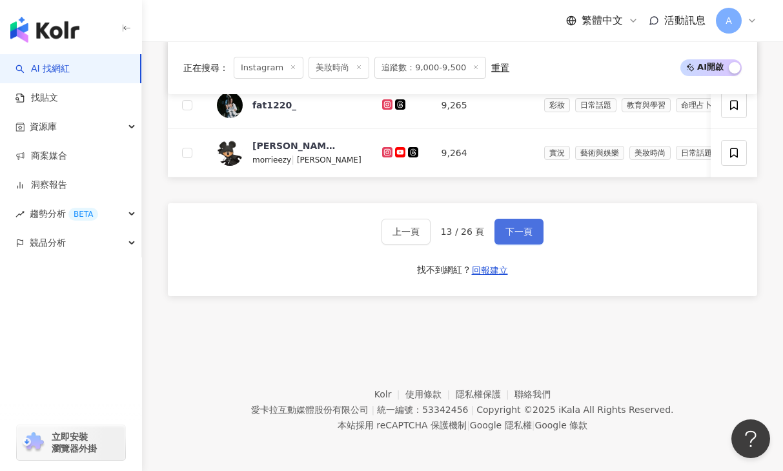
click at [518, 241] on button "下一頁" at bounding box center [519, 232] width 49 height 26
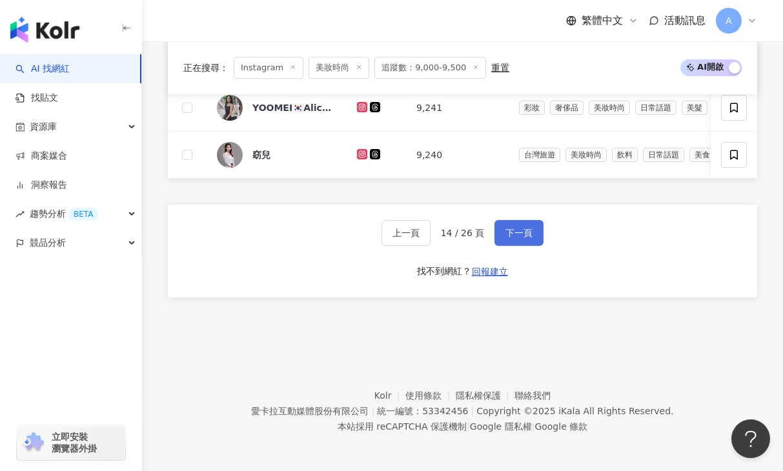
click at [518, 242] on button "下一頁" at bounding box center [519, 233] width 49 height 26
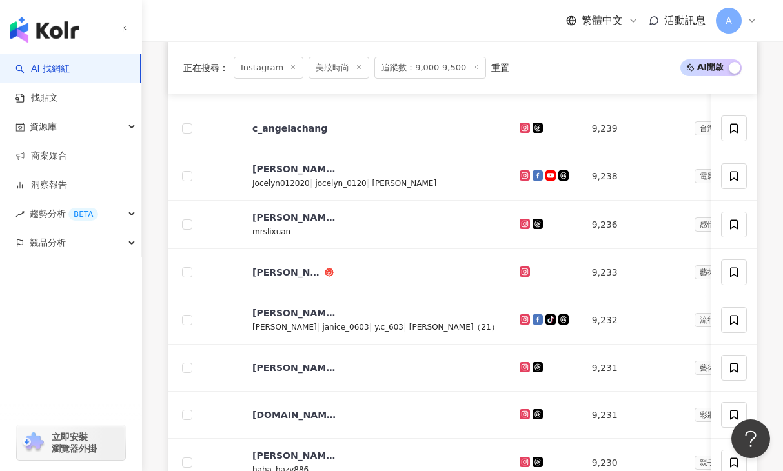
scroll to position [985, 0]
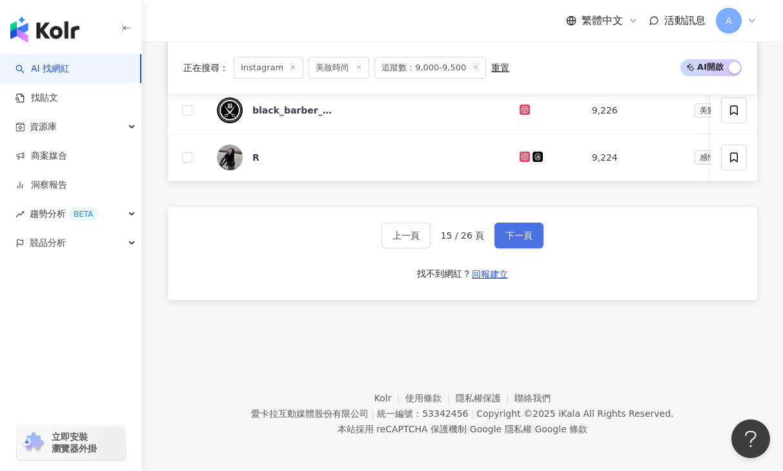
click at [518, 244] on button "下一頁" at bounding box center [519, 236] width 49 height 26
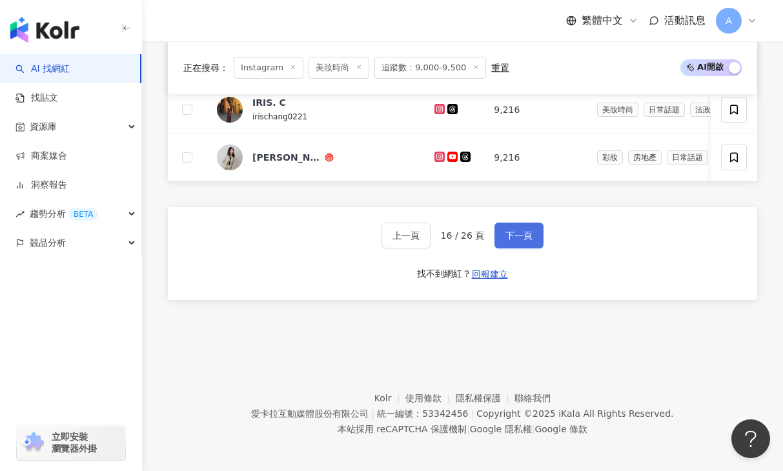
click at [518, 244] on button "下一頁" at bounding box center [519, 236] width 49 height 26
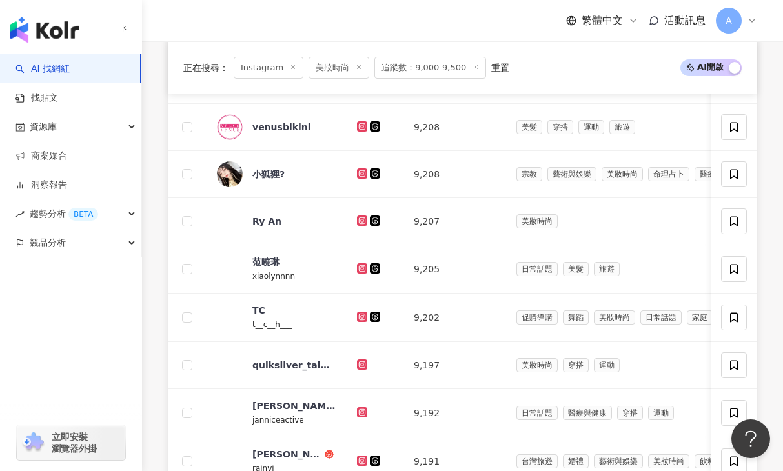
scroll to position [0, 0]
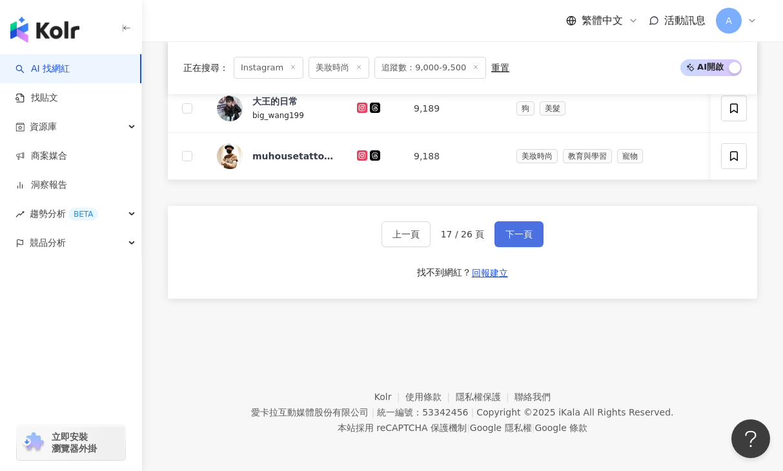
click at [518, 244] on button "下一頁" at bounding box center [519, 234] width 49 height 26
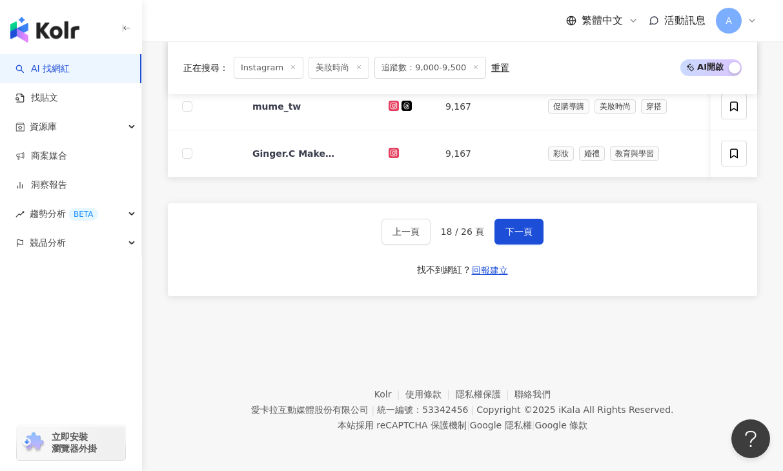
click at [518, 245] on div "上一頁 18 / 26 頁 下一頁 找不到網紅？ 回報建立" at bounding box center [462, 249] width 589 height 93
click at [515, 238] on button "下一頁" at bounding box center [519, 232] width 49 height 26
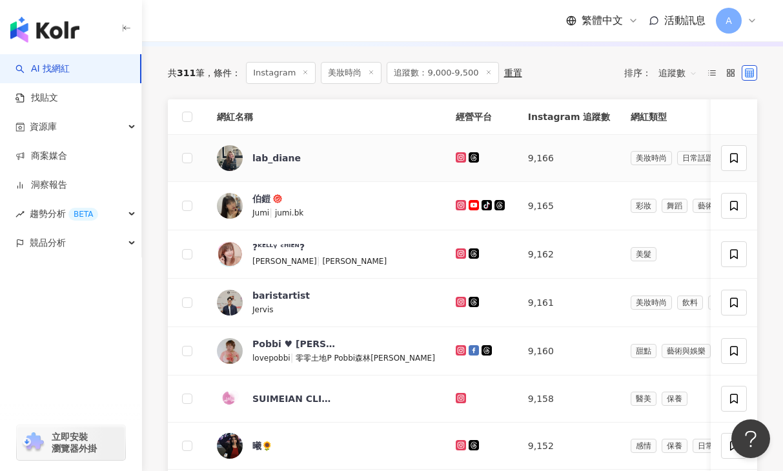
click at [456, 153] on icon at bounding box center [461, 157] width 10 height 10
click at [458, 207] on icon at bounding box center [460, 204] width 5 height 5
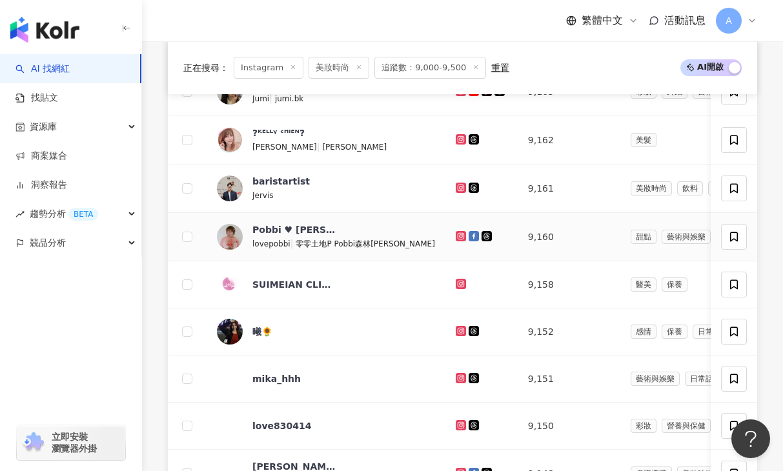
scroll to position [585, 0]
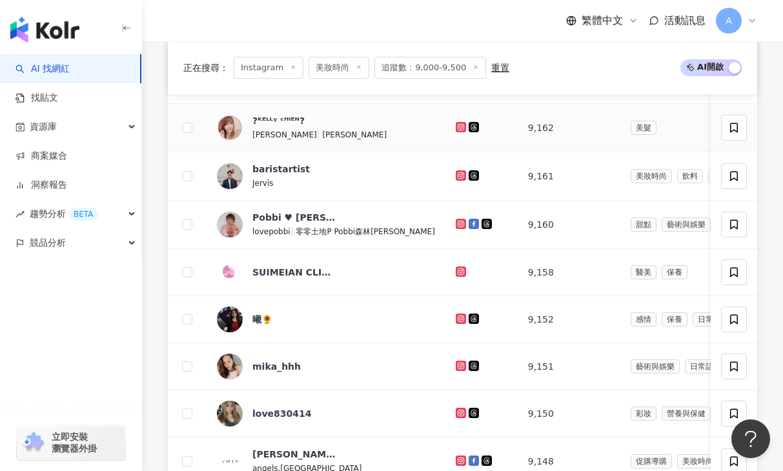
click at [457, 125] on icon at bounding box center [461, 127] width 8 height 8
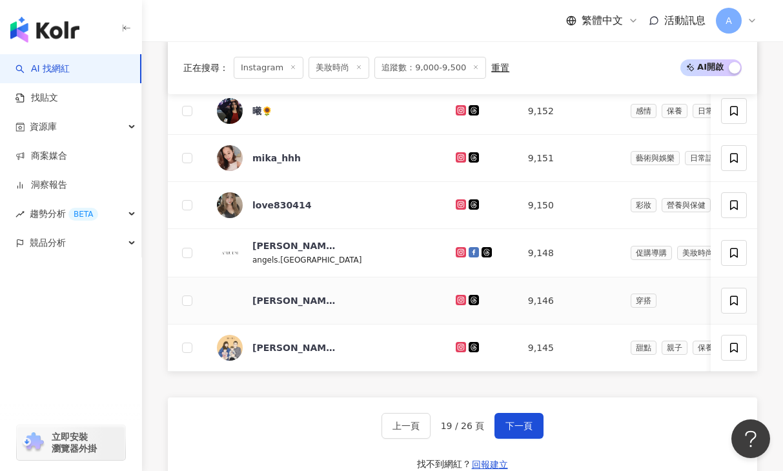
scroll to position [795, 0]
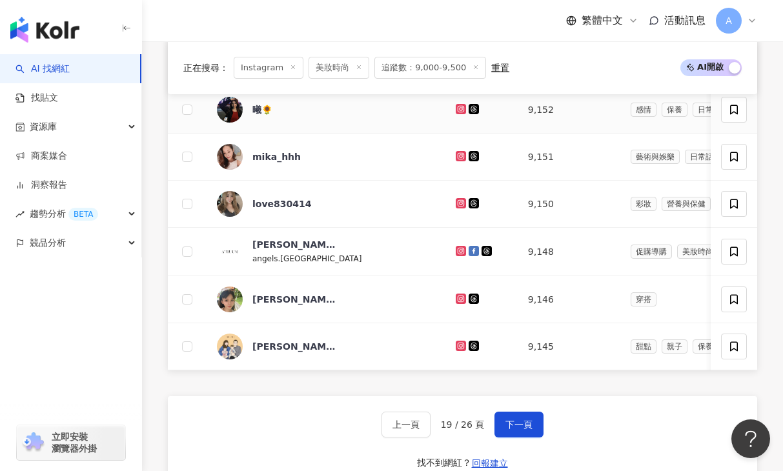
click at [458, 107] on icon at bounding box center [460, 108] width 5 height 5
click at [457, 156] on icon at bounding box center [461, 156] width 8 height 8
click at [457, 203] on icon at bounding box center [461, 203] width 8 height 8
click at [458, 298] on icon at bounding box center [460, 298] width 5 height 5
click at [457, 347] on icon at bounding box center [461, 346] width 8 height 8
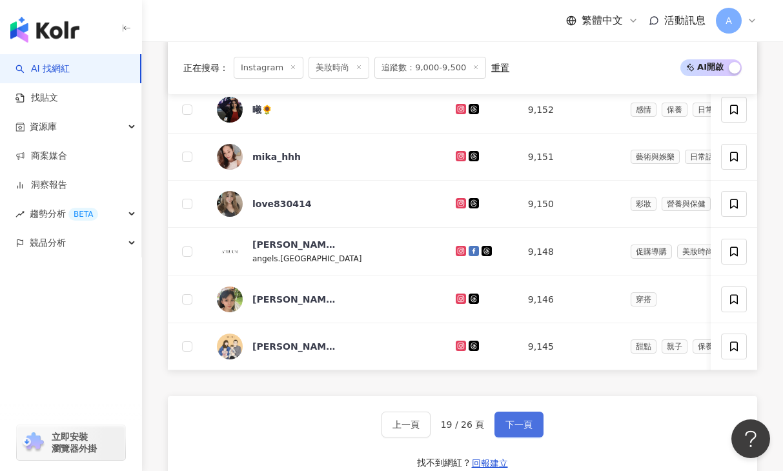
click at [512, 425] on span "下一頁" at bounding box center [519, 425] width 27 height 10
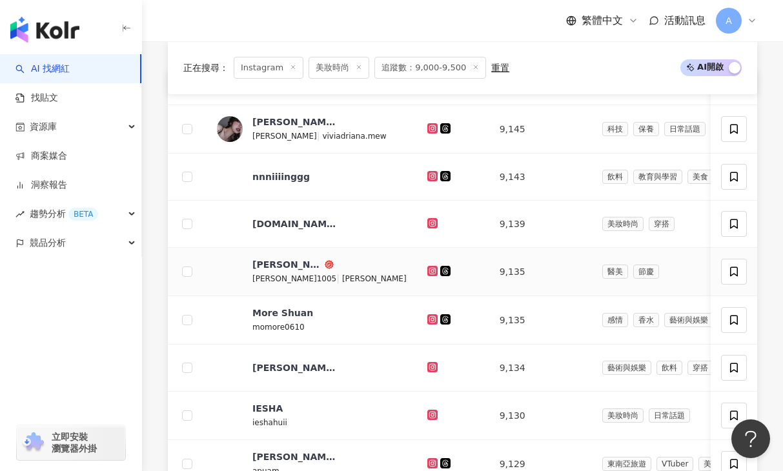
scroll to position [496, 0]
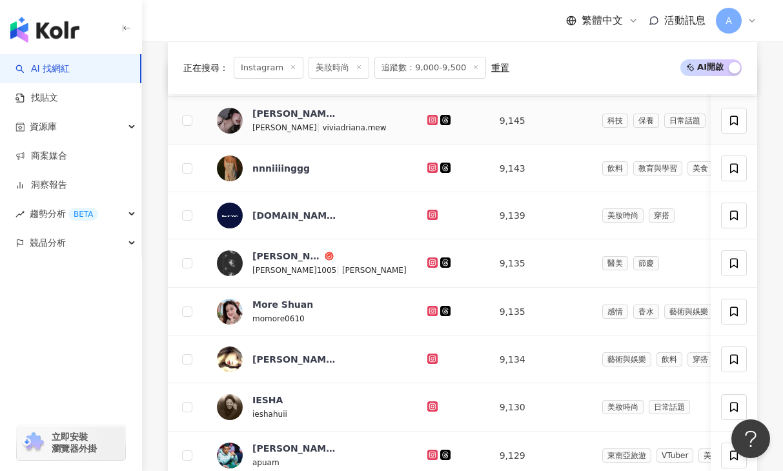
click at [429, 119] on icon at bounding box center [431, 119] width 5 height 5
click at [429, 165] on icon at bounding box center [433, 168] width 8 height 8
click at [429, 261] on icon at bounding box center [433, 263] width 8 height 8
click at [429, 308] on icon at bounding box center [431, 310] width 5 height 5
click at [431, 358] on icon at bounding box center [432, 359] width 2 height 2
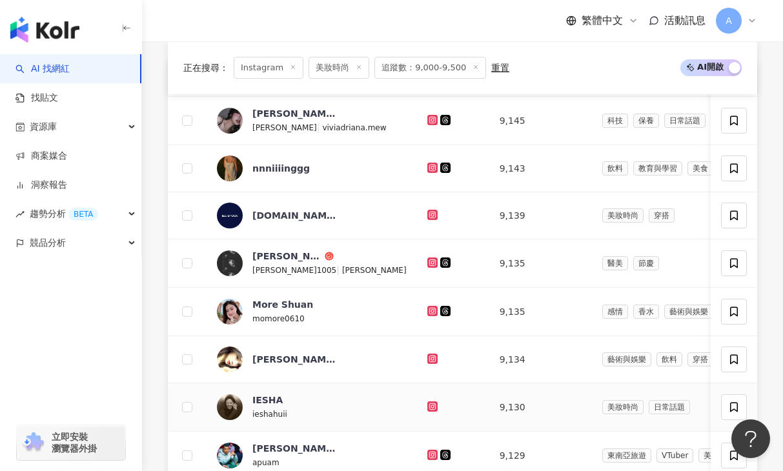
click at [429, 408] on icon at bounding box center [431, 406] width 5 height 5
click at [429, 457] on icon at bounding box center [431, 454] width 5 height 5
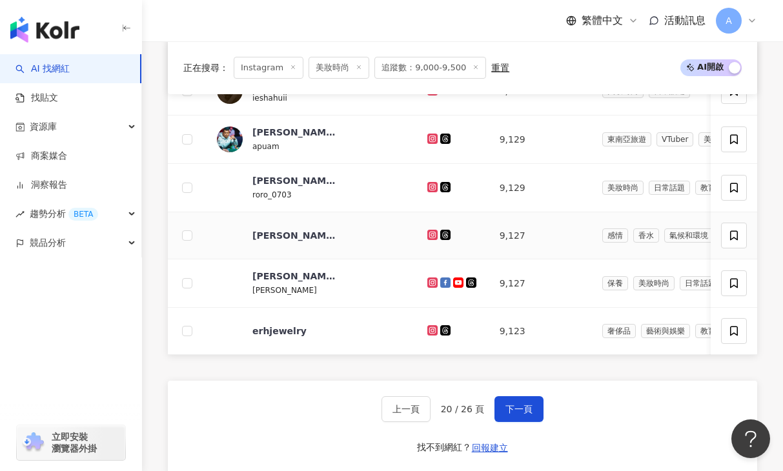
scroll to position [817, 0]
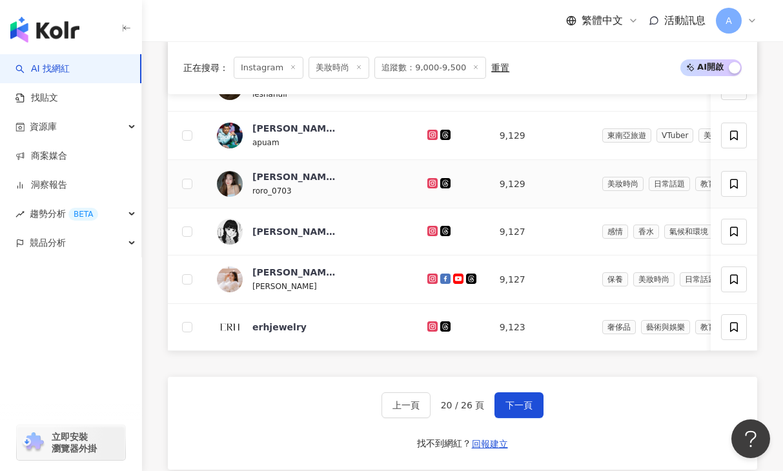
click at [427, 190] on div at bounding box center [453, 184] width 52 height 14
click at [429, 183] on icon at bounding box center [433, 183] width 8 height 8
click at [429, 229] on icon at bounding box center [433, 231] width 8 height 8
click at [429, 278] on icon at bounding box center [431, 278] width 5 height 5
click at [527, 416] on button "下一頁" at bounding box center [519, 406] width 49 height 26
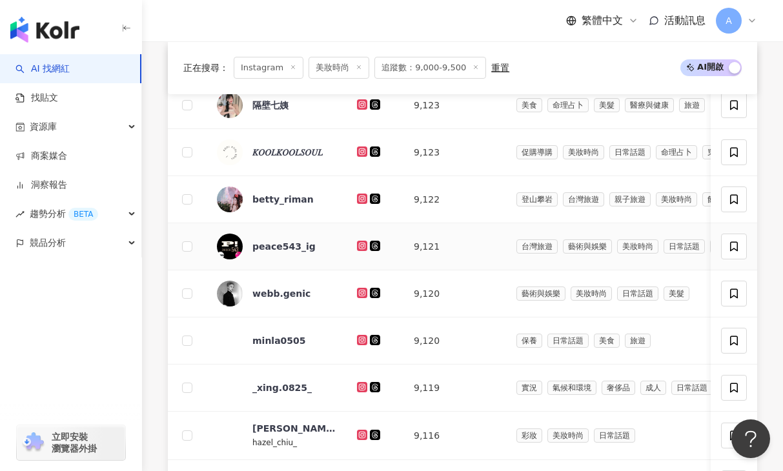
scroll to position [504, 0]
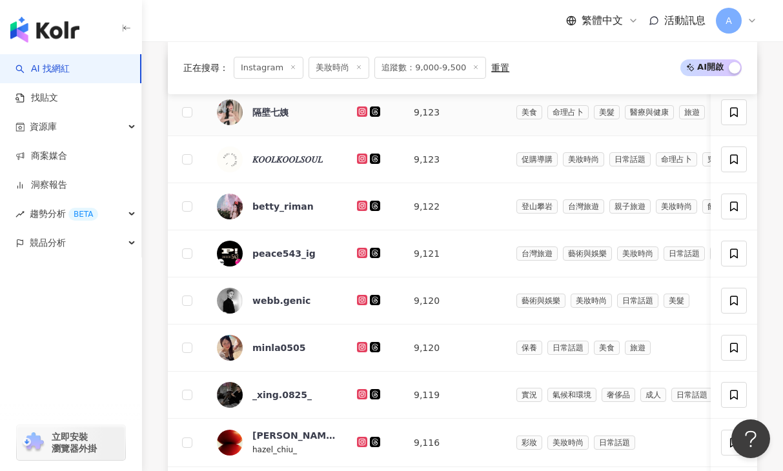
click at [364, 110] on icon at bounding box center [362, 110] width 5 height 5
click at [363, 200] on div at bounding box center [375, 206] width 36 height 14
click at [360, 205] on icon at bounding box center [362, 205] width 5 height 5
click at [364, 297] on icon at bounding box center [362, 300] width 8 height 8
click at [365, 351] on icon at bounding box center [362, 347] width 10 height 10
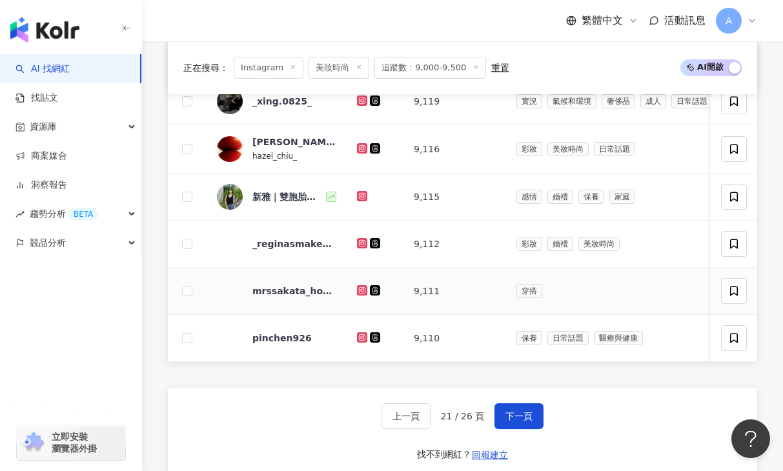
scroll to position [806, 0]
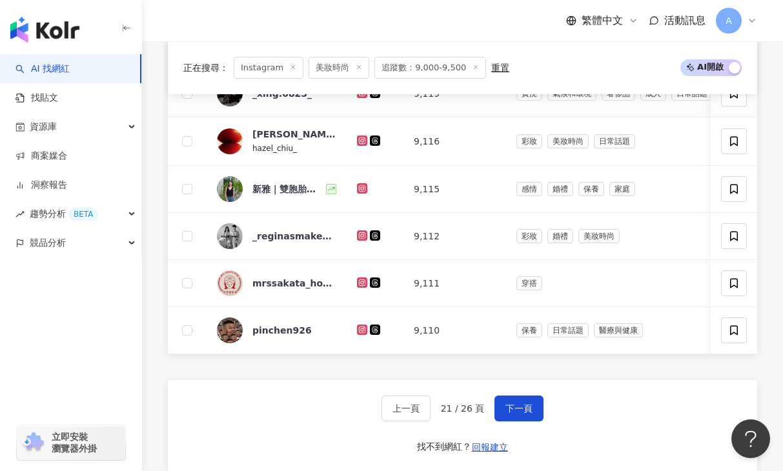
click at [363, 96] on icon at bounding box center [362, 93] width 10 height 10
click at [362, 143] on icon at bounding box center [362, 140] width 5 height 5
click at [363, 188] on icon at bounding box center [362, 188] width 2 height 2
click at [366, 329] on icon at bounding box center [362, 330] width 10 height 10
click at [510, 402] on button "下一頁" at bounding box center [519, 409] width 49 height 26
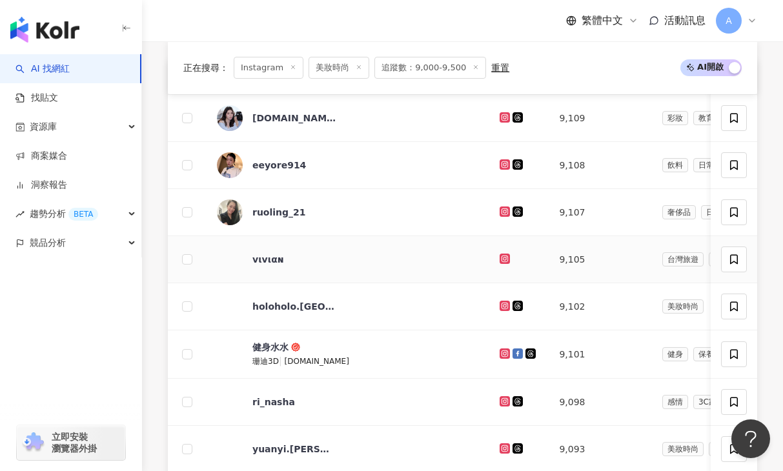
scroll to position [503, 0]
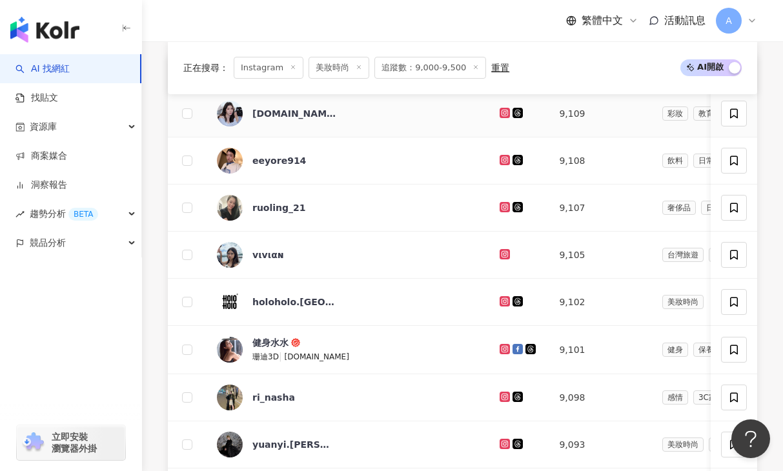
click at [502, 116] on icon at bounding box center [505, 113] width 8 height 8
click at [502, 159] on icon at bounding box center [505, 160] width 8 height 8
click at [503, 201] on div at bounding box center [519, 208] width 39 height 14
click at [504, 205] on icon at bounding box center [504, 206] width 5 height 5
click at [505, 207] on icon at bounding box center [505, 207] width 8 height 8
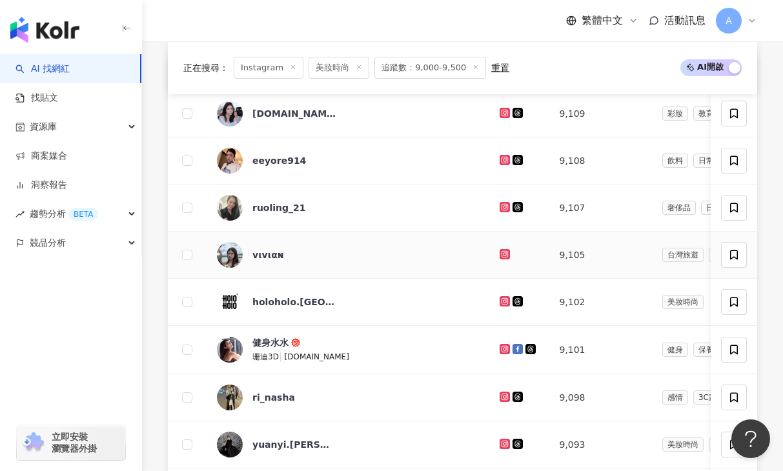
click at [506, 253] on icon at bounding box center [504, 253] width 5 height 5
click at [500, 351] on icon at bounding box center [505, 349] width 10 height 10
click at [507, 396] on icon at bounding box center [505, 397] width 8 height 8
click at [502, 444] on icon at bounding box center [505, 444] width 8 height 8
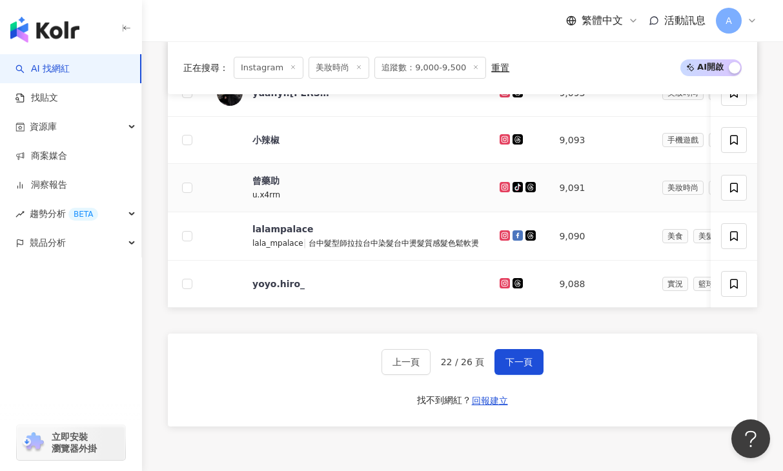
scroll to position [856, 0]
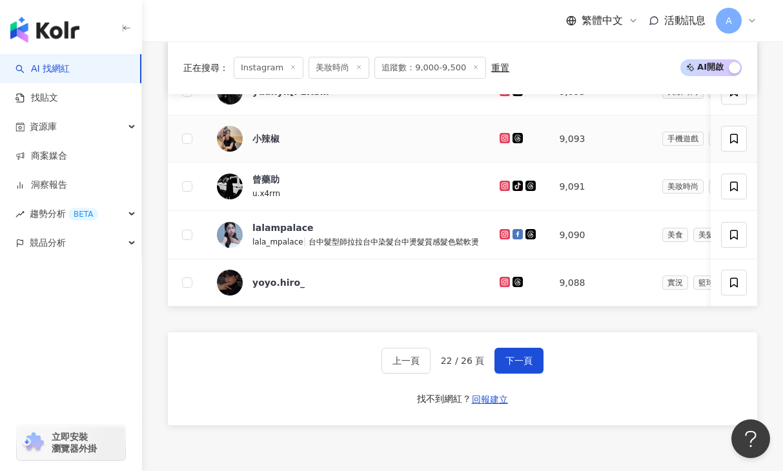
click at [503, 139] on icon at bounding box center [505, 138] width 8 height 8
click at [502, 187] on icon at bounding box center [504, 185] width 5 height 5
click at [502, 232] on icon at bounding box center [504, 233] width 5 height 5
click at [504, 281] on icon at bounding box center [505, 282] width 2 height 2
click at [508, 353] on button "下一頁" at bounding box center [519, 361] width 49 height 26
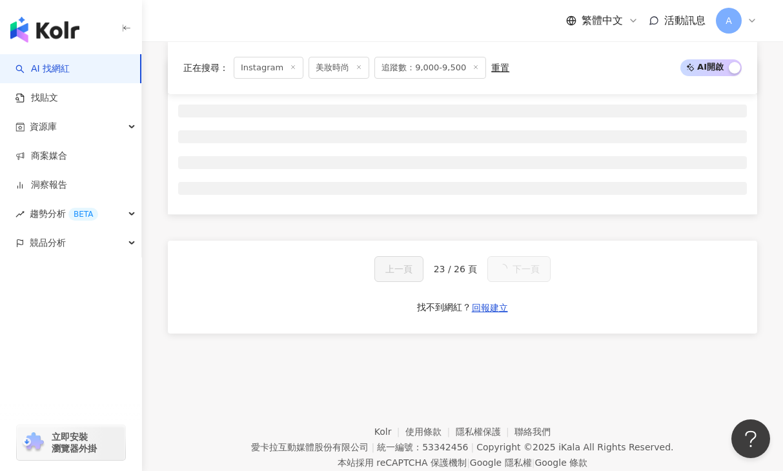
scroll to position [504, 0]
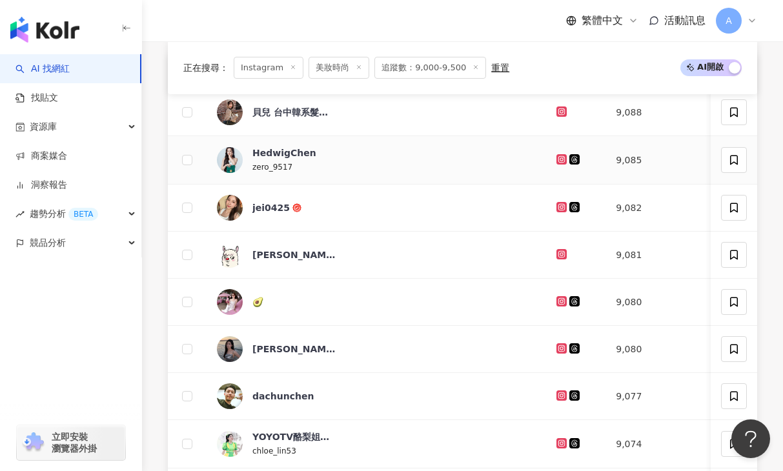
click at [559, 159] on icon at bounding box center [561, 158] width 5 height 5
click at [558, 208] on icon at bounding box center [562, 207] width 8 height 8
click at [561, 254] on icon at bounding box center [562, 254] width 2 height 2
click at [558, 300] on icon at bounding box center [562, 302] width 8 height 8
click at [559, 349] on icon at bounding box center [561, 347] width 5 height 5
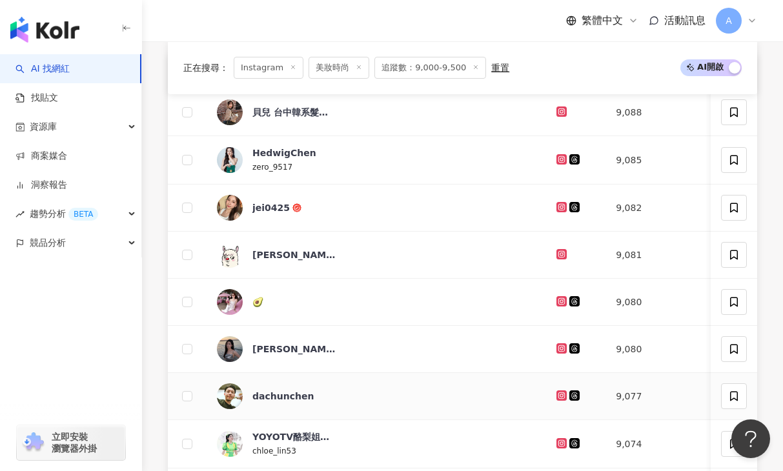
click at [561, 395] on icon at bounding box center [562, 395] width 2 height 2
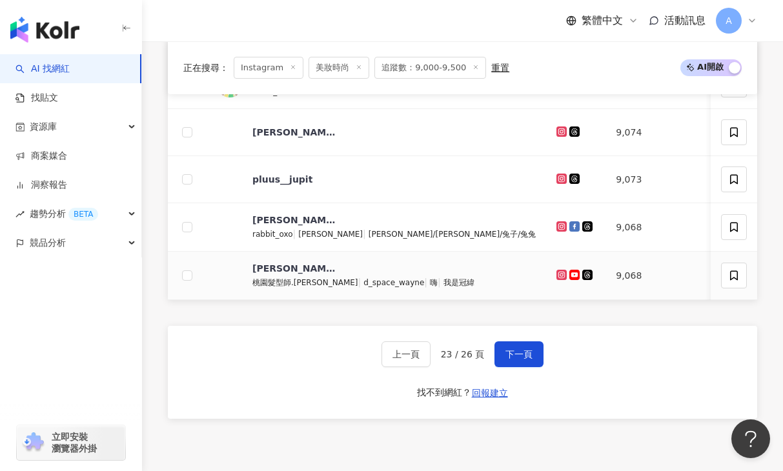
scroll to position [868, 0]
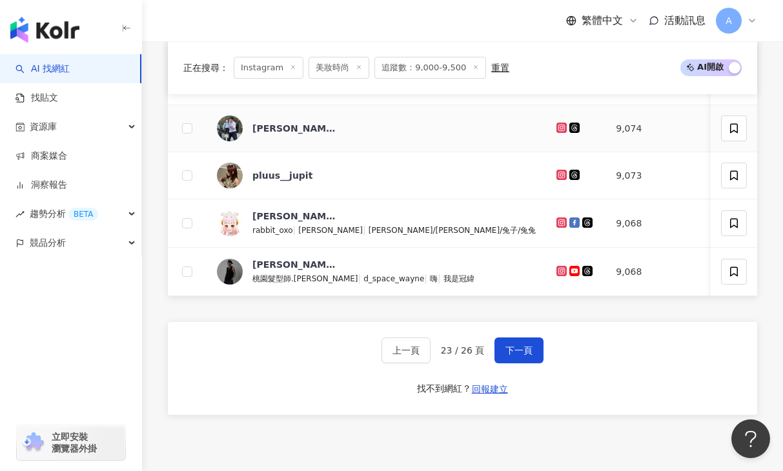
click at [557, 126] on link at bounding box center [563, 128] width 13 height 10
click at [558, 174] on icon at bounding box center [562, 175] width 8 height 8
click at [558, 223] on icon at bounding box center [562, 223] width 8 height 8
click at [509, 351] on span "下一頁" at bounding box center [519, 350] width 27 height 10
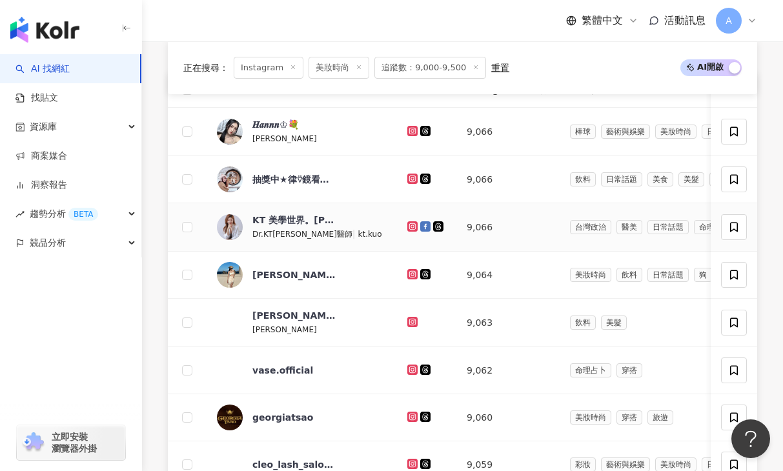
scroll to position [486, 0]
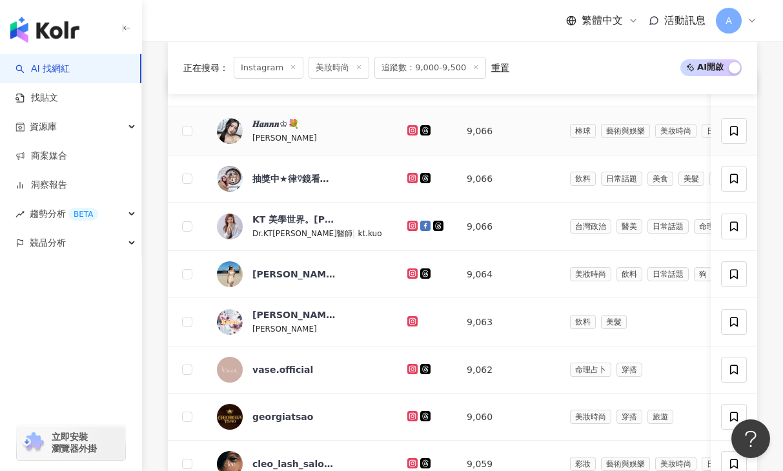
click at [409, 128] on icon at bounding box center [413, 131] width 8 height 8
click at [409, 181] on icon at bounding box center [413, 178] width 8 height 8
click at [407, 220] on div at bounding box center [426, 227] width 39 height 14
click at [409, 224] on icon at bounding box center [413, 226] width 8 height 8
click at [407, 270] on icon at bounding box center [412, 274] width 10 height 10
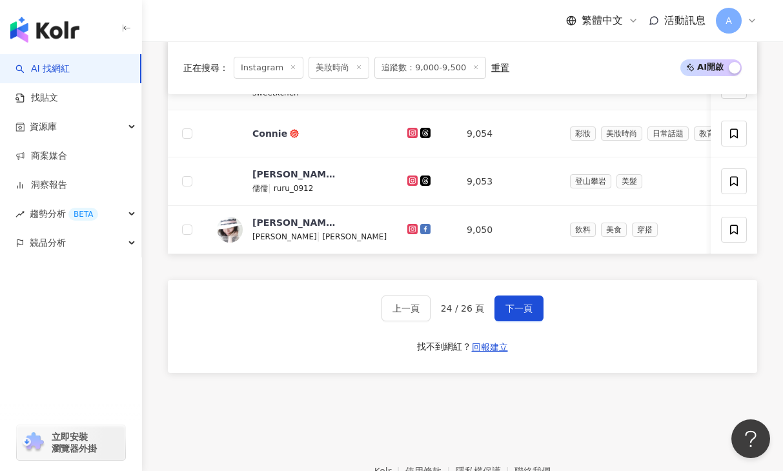
scroll to position [883, 0]
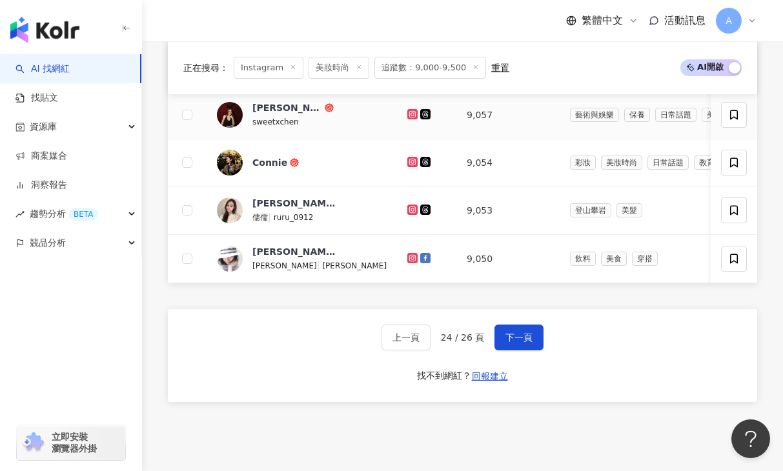
click at [410, 116] on icon at bounding box center [412, 113] width 5 height 5
click at [410, 159] on icon at bounding box center [412, 161] width 5 height 5
click at [409, 209] on icon at bounding box center [413, 210] width 8 height 8
click at [410, 259] on icon at bounding box center [412, 257] width 5 height 5
click at [509, 332] on span "下一頁" at bounding box center [519, 337] width 27 height 10
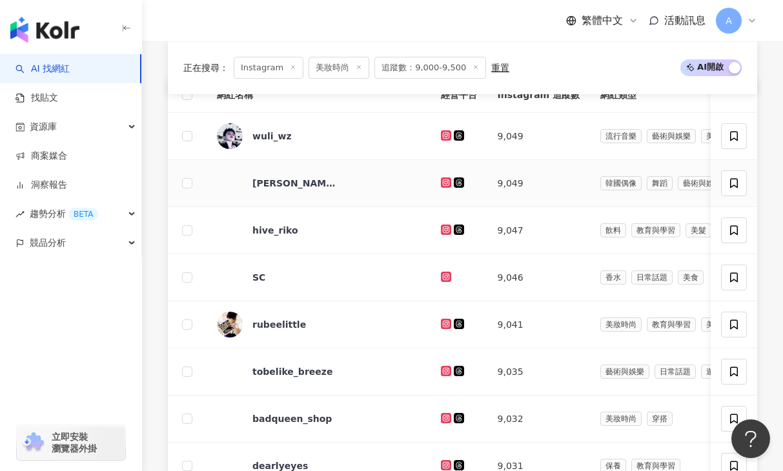
scroll to position [482, 0]
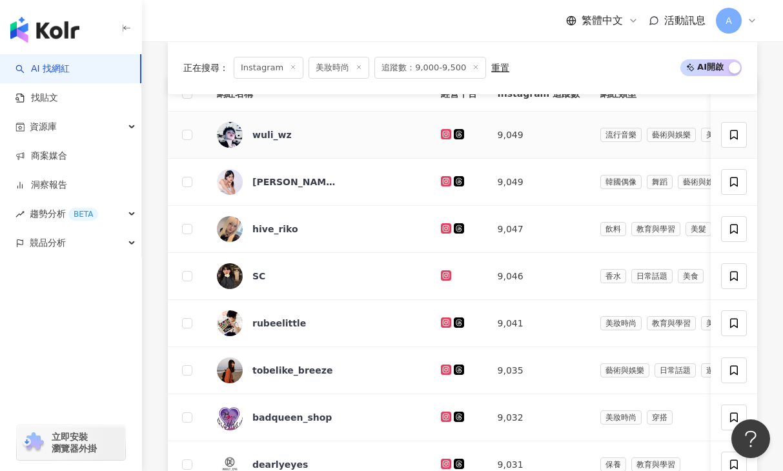
click at [448, 135] on icon at bounding box center [445, 133] width 5 height 5
click at [447, 181] on icon at bounding box center [446, 181] width 2 height 2
click at [448, 227] on icon at bounding box center [445, 227] width 5 height 5
click at [451, 276] on icon at bounding box center [446, 276] width 8 height 8
click at [451, 318] on icon at bounding box center [446, 323] width 10 height 10
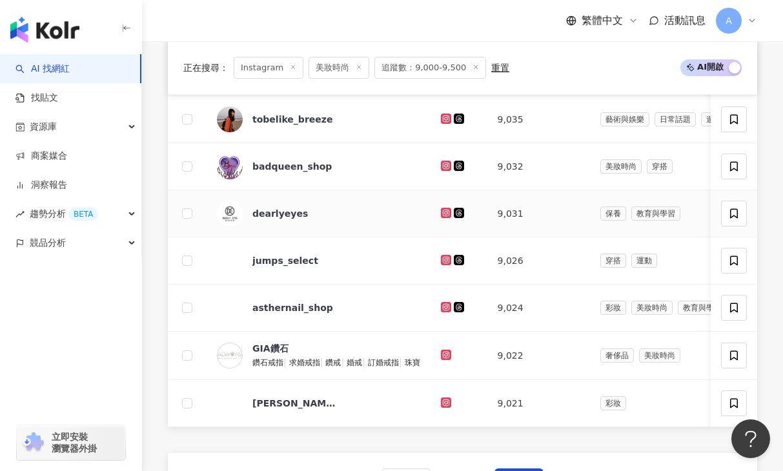
scroll to position [741, 0]
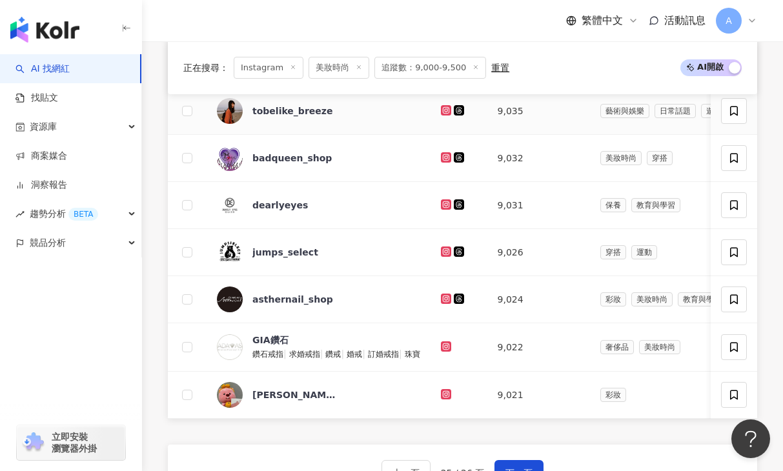
click at [448, 112] on icon at bounding box center [445, 109] width 5 height 5
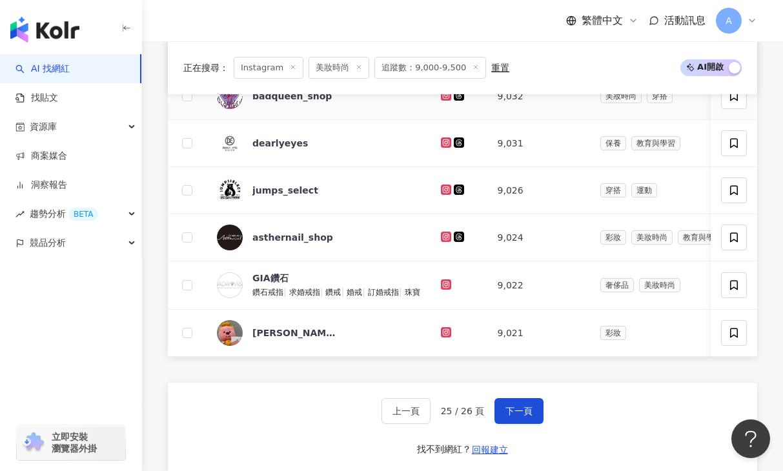
scroll to position [804, 0]
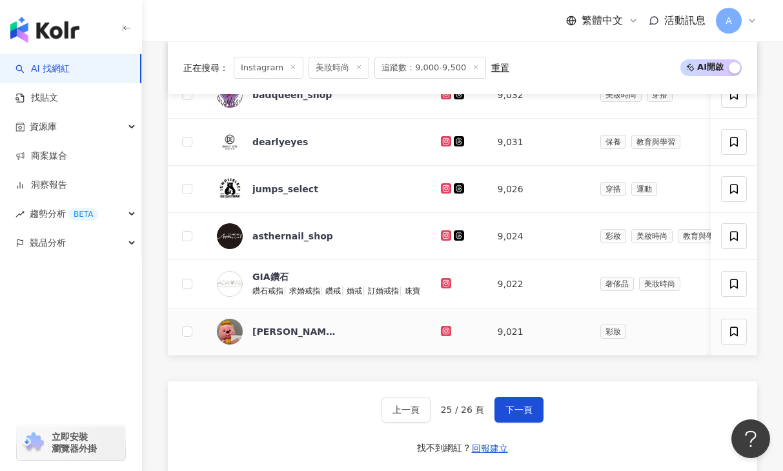
click at [448, 329] on icon at bounding box center [445, 330] width 5 height 5
click at [522, 400] on button "下一頁" at bounding box center [519, 410] width 49 height 26
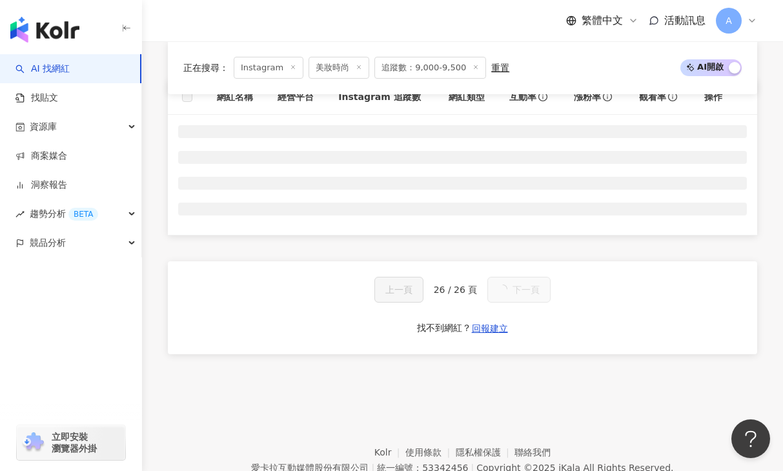
scroll to position [480, 0]
